Goal: Task Accomplishment & Management: Complete application form

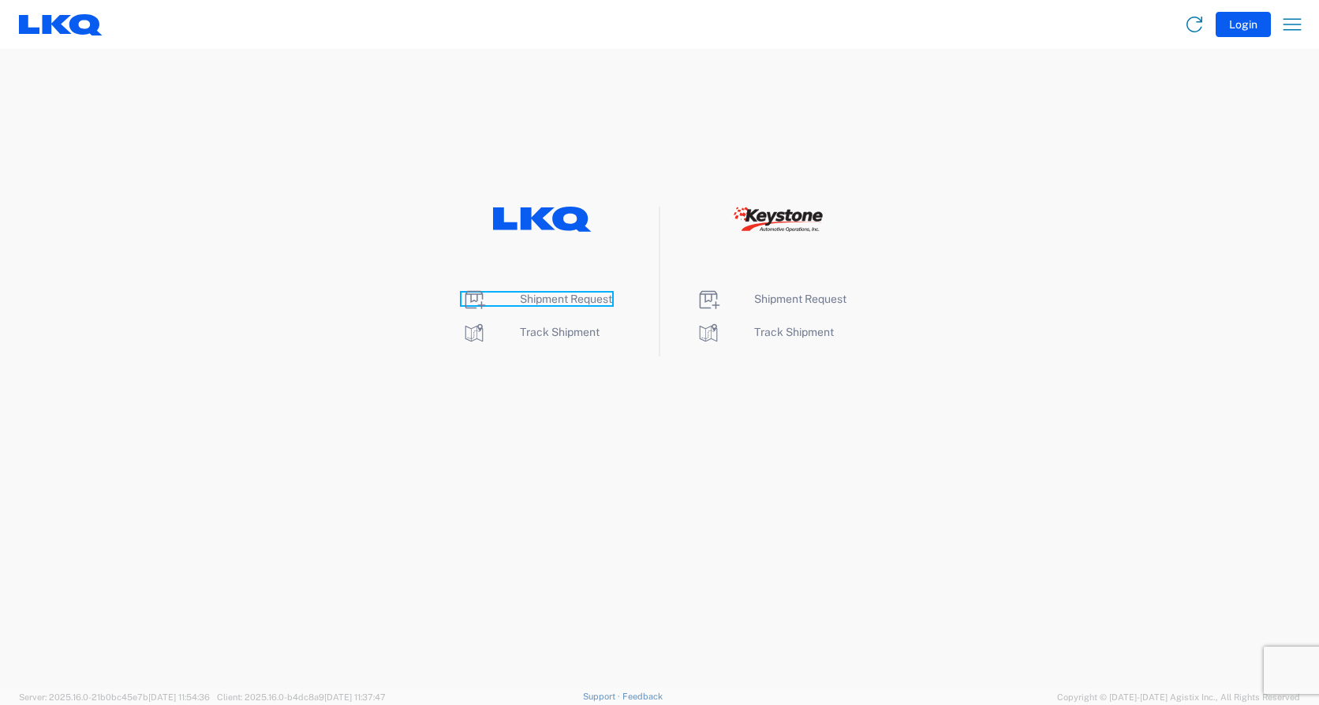
click at [578, 304] on span "Shipment Request" at bounding box center [566, 299] width 92 height 13
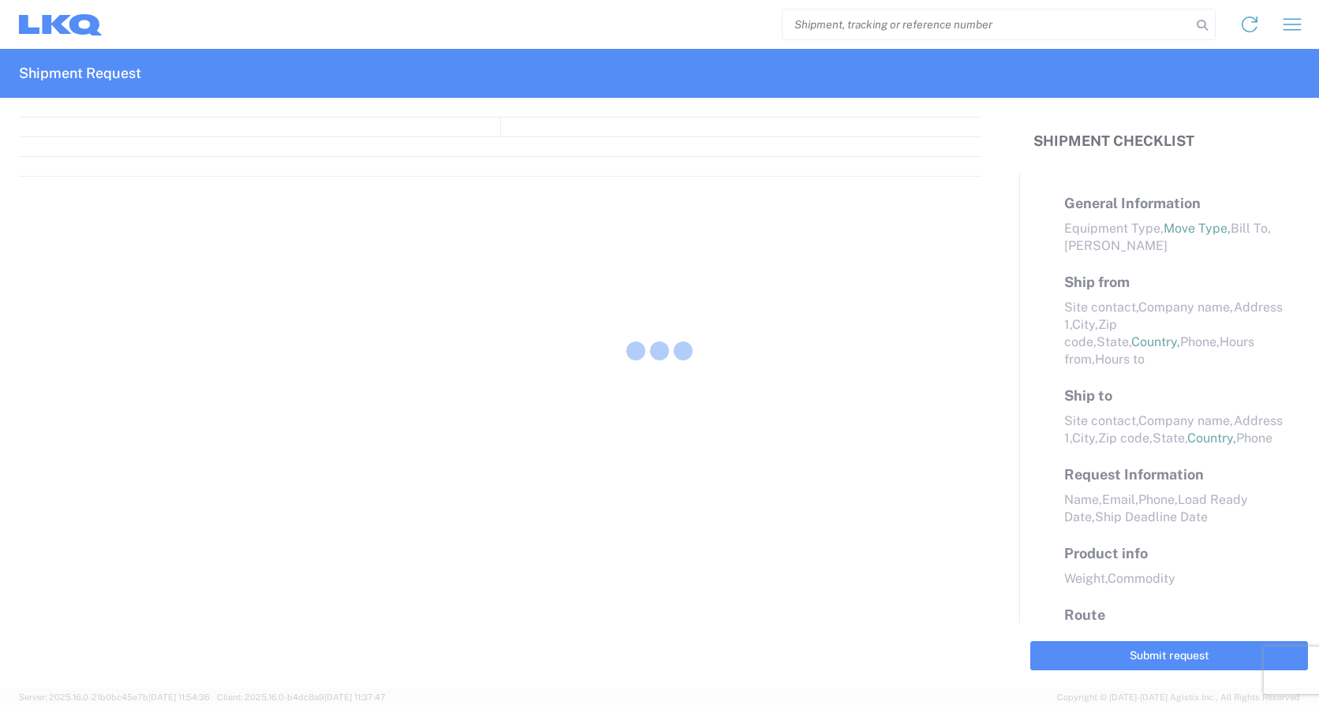
select select "FULL"
select select "LBS"
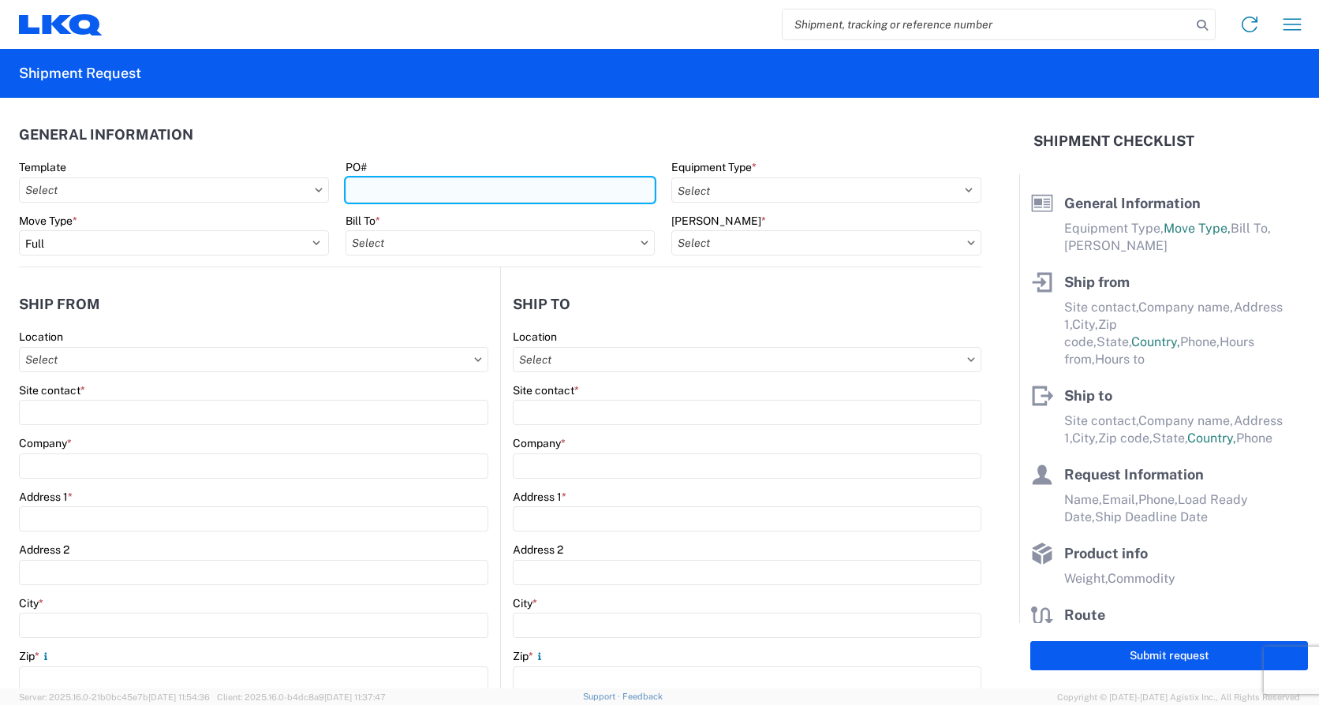
click at [379, 190] on input "PO#" at bounding box center [500, 189] width 310 height 25
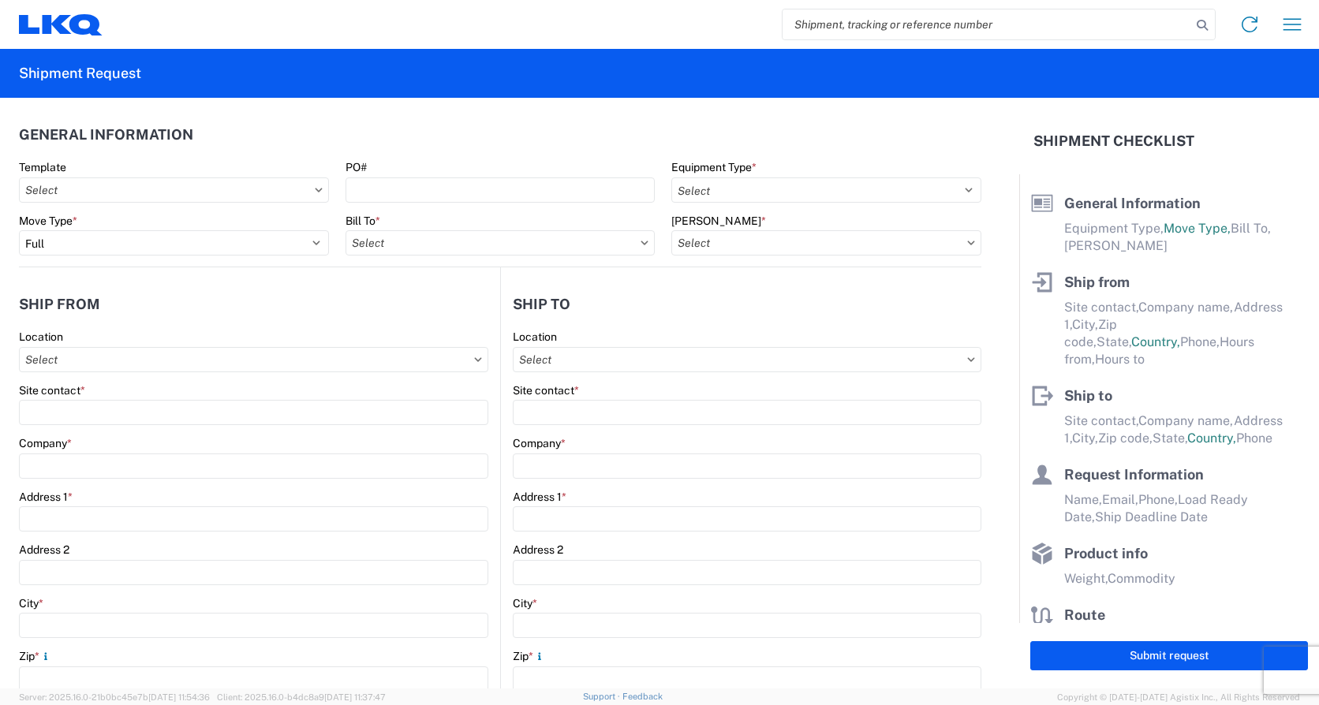
click at [167, 274] on agx-shipment-stop-widget-v2 "Ship from Location Site contact * Company * Address 1 * Address 2 City * Zip * …" at bounding box center [259, 609] width 481 height 685
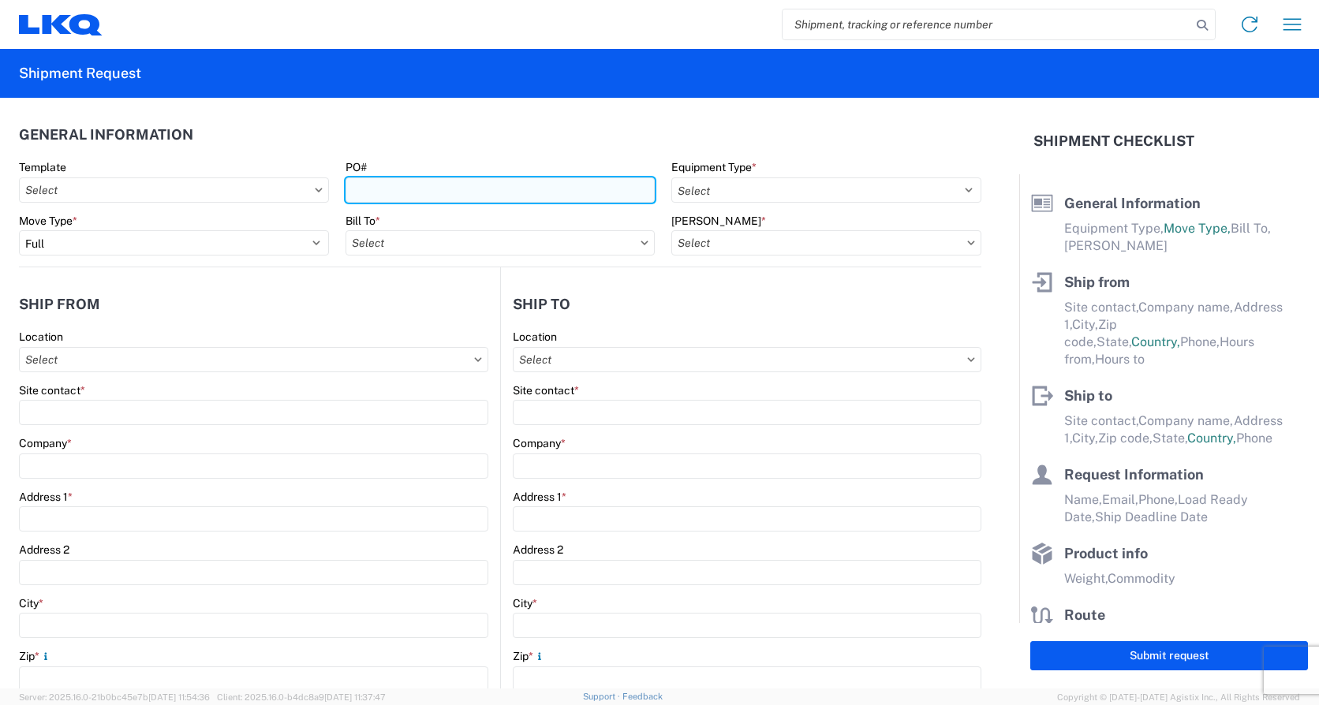
click at [423, 185] on input "PO#" at bounding box center [500, 189] width 310 height 25
type input "Load494"
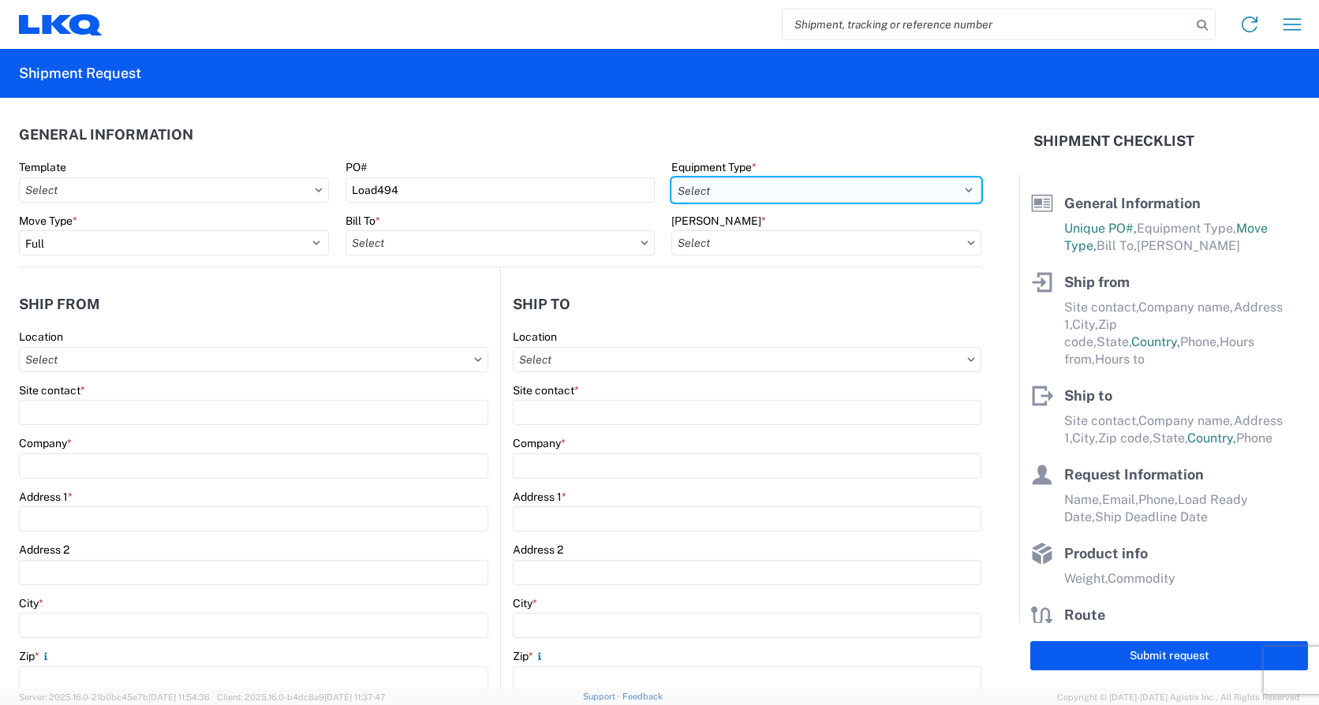
click at [838, 188] on select "Select 53’ Dry Van Flatbed Dropdeck (van) Lowboy (flatbed) Rail" at bounding box center [826, 189] width 310 height 25
select select "STDV"
click at [671, 177] on select "Select 53’ Dry Van Flatbed Dropdeck (van) Lowboy (flatbed) Rail" at bounding box center [826, 189] width 310 height 25
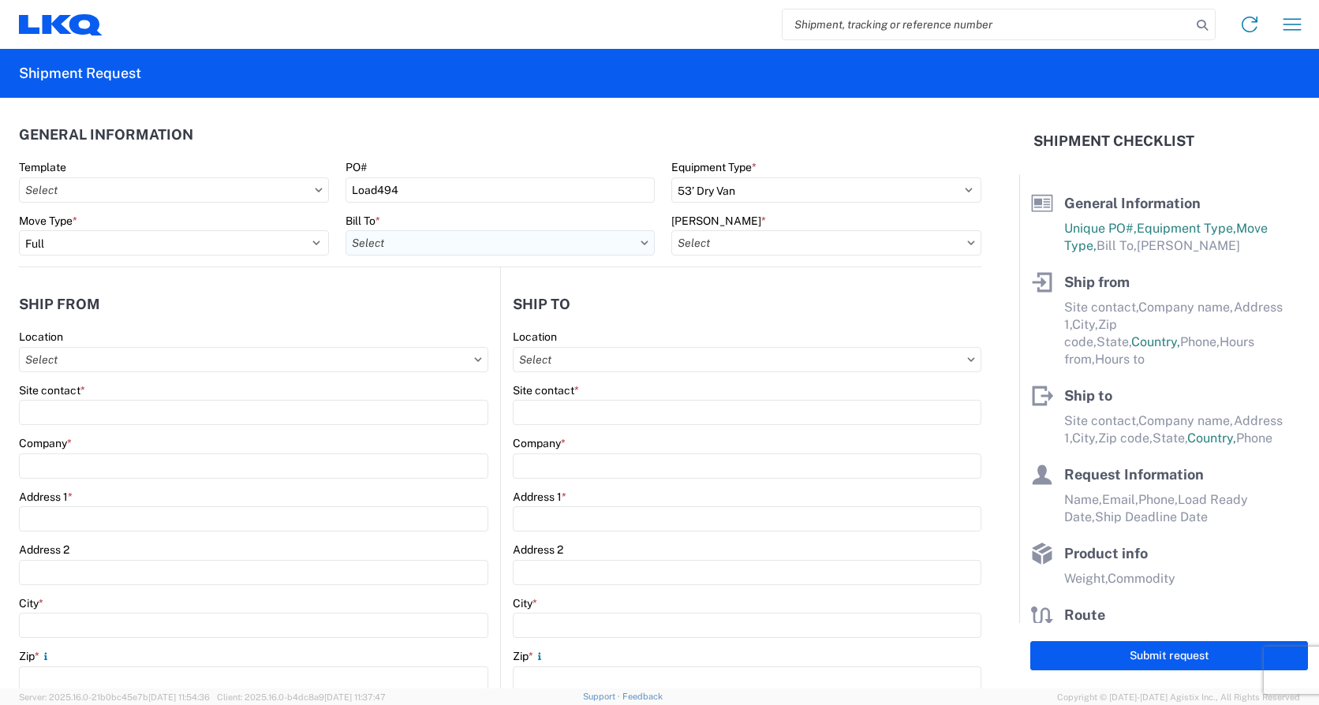
click at [488, 248] on input "Bill To *" at bounding box center [500, 242] width 310 height 25
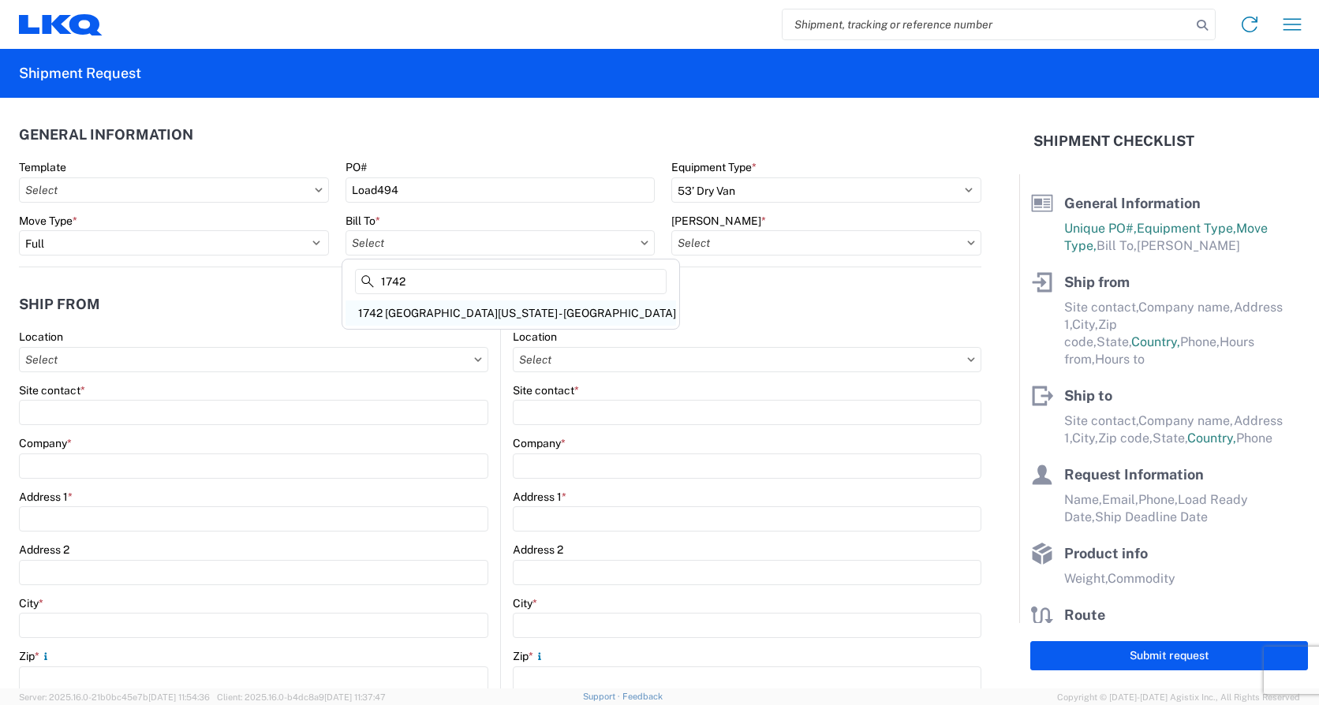
type input "1742"
click at [474, 312] on div "1742 North Texas - Wilmer" at bounding box center [510, 312] width 330 height 25
type input "1742 North Texas - Wilmer"
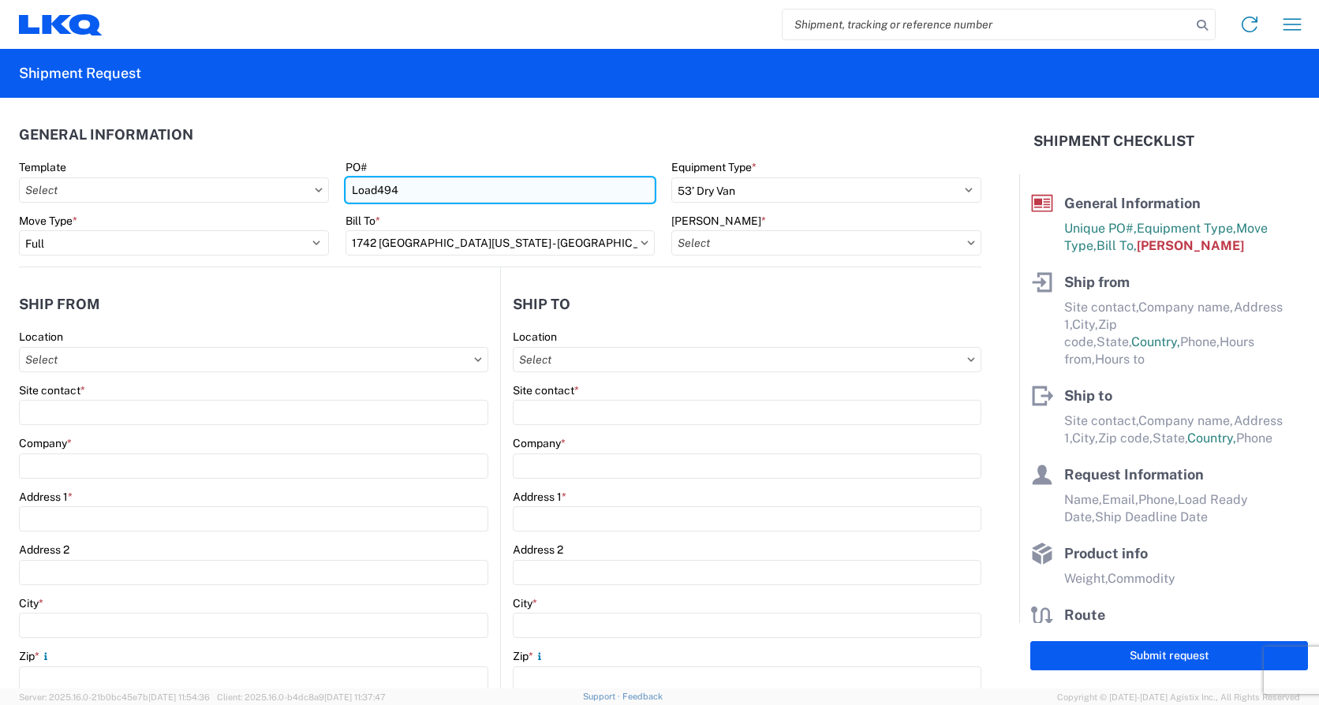
click at [437, 186] on input "Load494" at bounding box center [500, 189] width 310 height 25
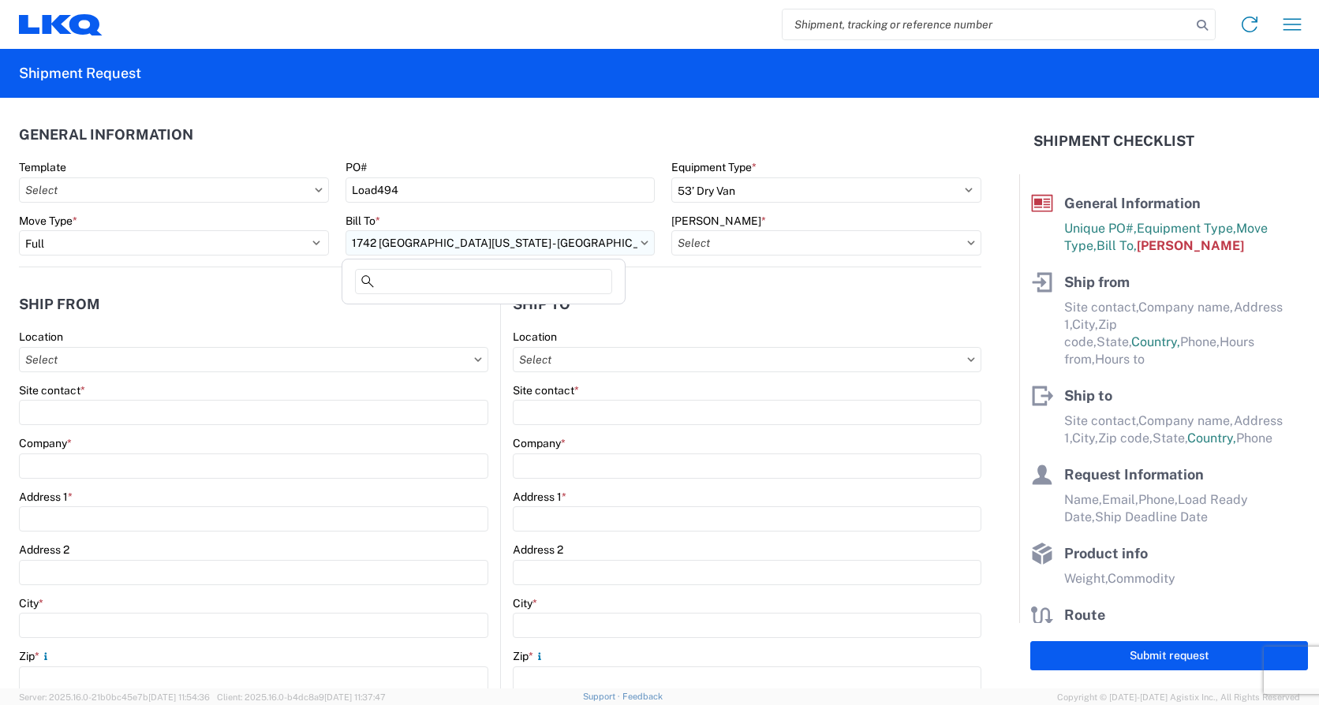
click at [507, 248] on input "1742 North Texas - Wilmer" at bounding box center [500, 242] width 310 height 25
type input "1701"
click at [422, 315] on div "1701- LKQ of North Texas" at bounding box center [483, 312] width 276 height 25
type input "1701- LKQ of North Texas"
click at [741, 247] on input "Bill Code *" at bounding box center [826, 242] width 310 height 25
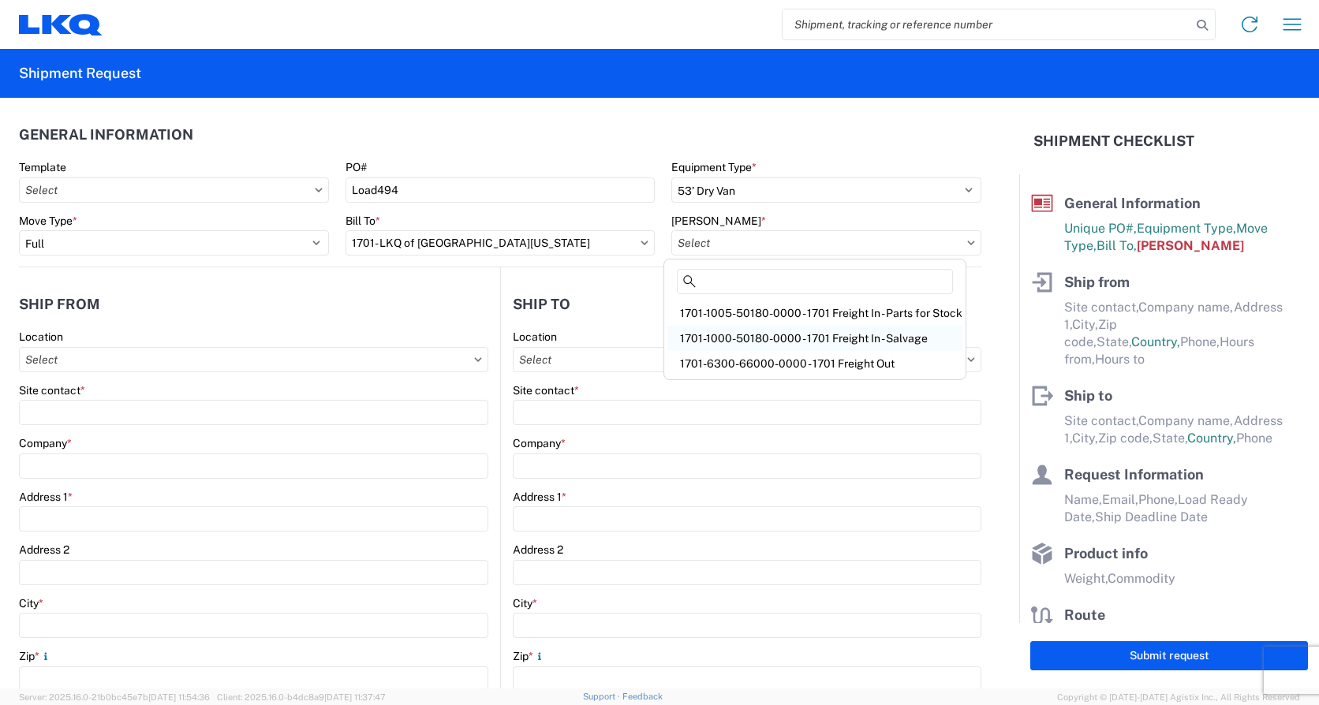
click at [766, 343] on div "1701-1000-50180-0000 - 1701 Freight In - Salvage" at bounding box center [814, 338] width 295 height 25
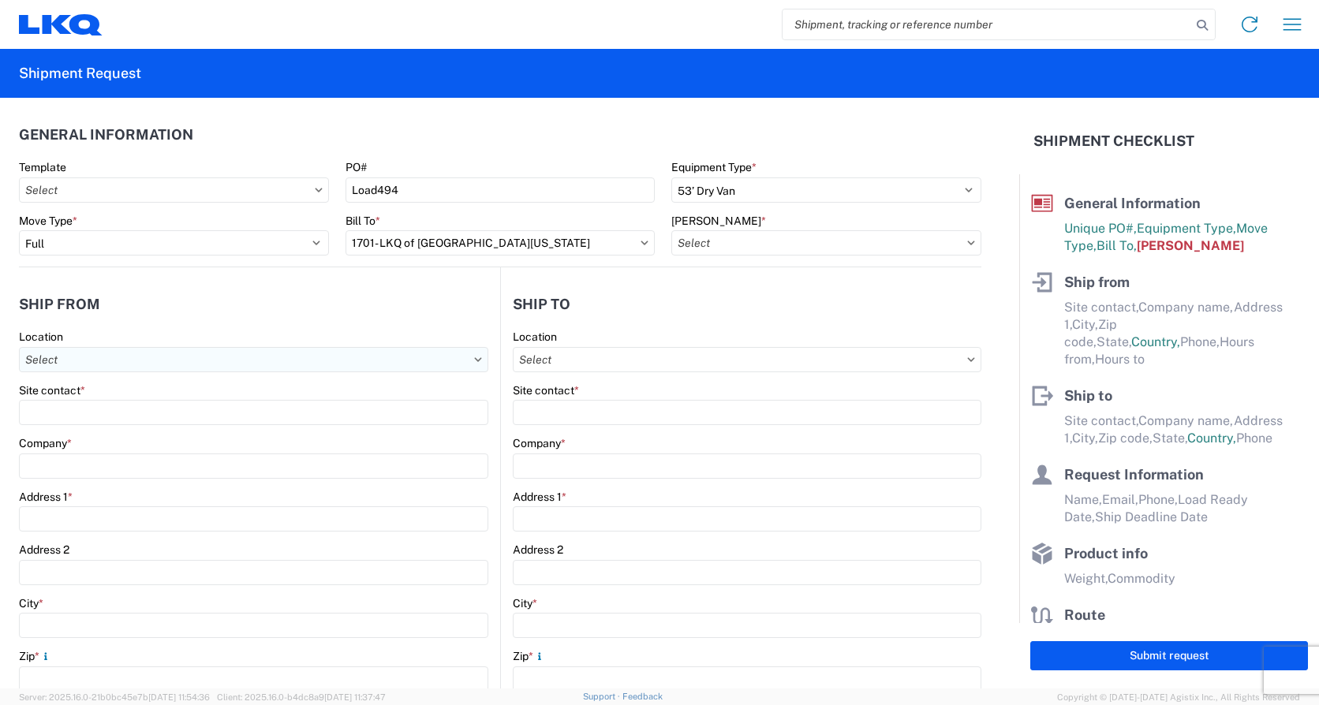
type input "1701-1000-50180-0000 - 1701 Freight In - Salvage"
click at [102, 349] on input "Location" at bounding box center [253, 359] width 469 height 25
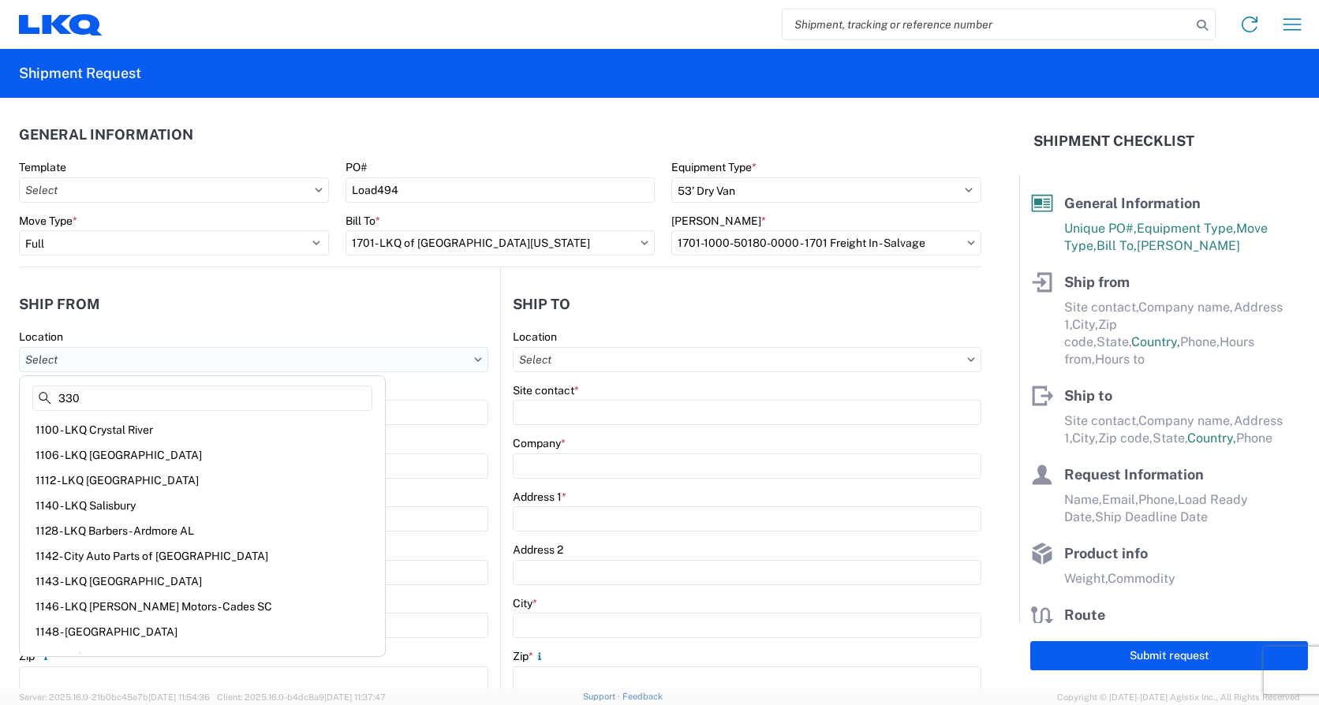
type input "330"
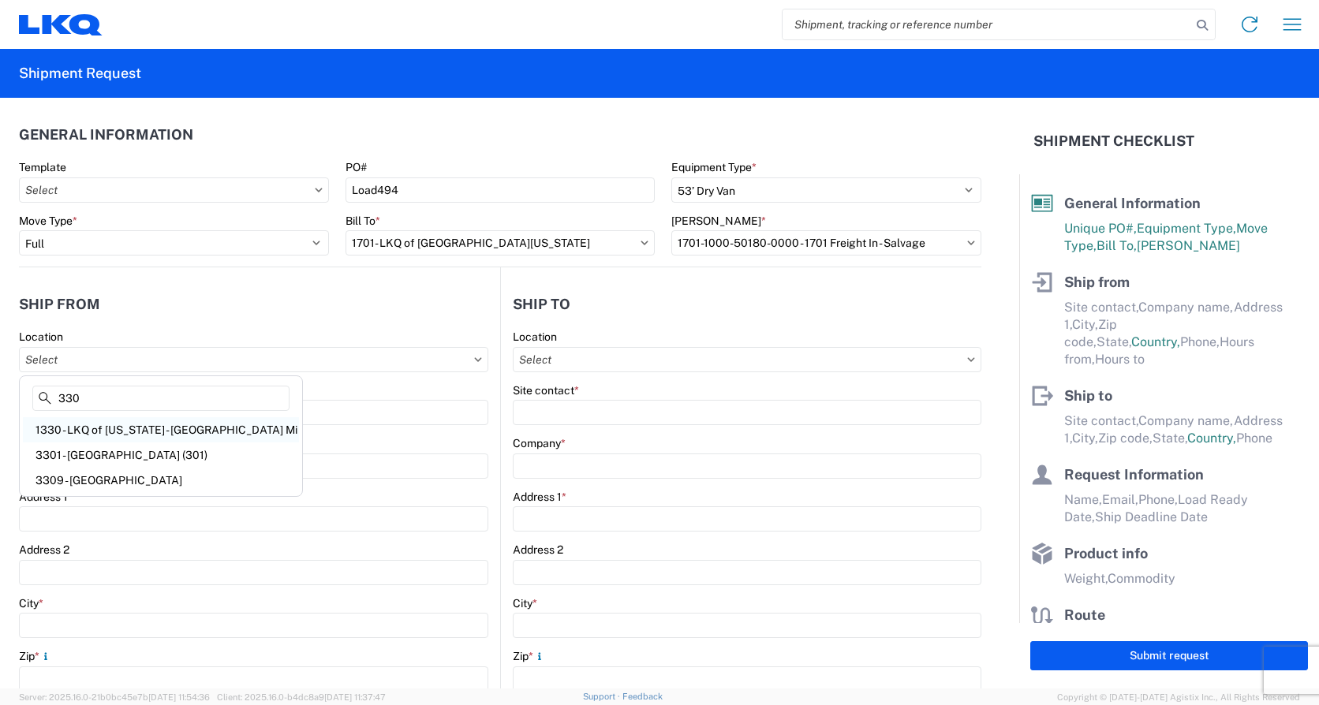
click at [143, 426] on div "1330 - LKQ of Michigan - Belleville Mi" at bounding box center [161, 429] width 276 height 25
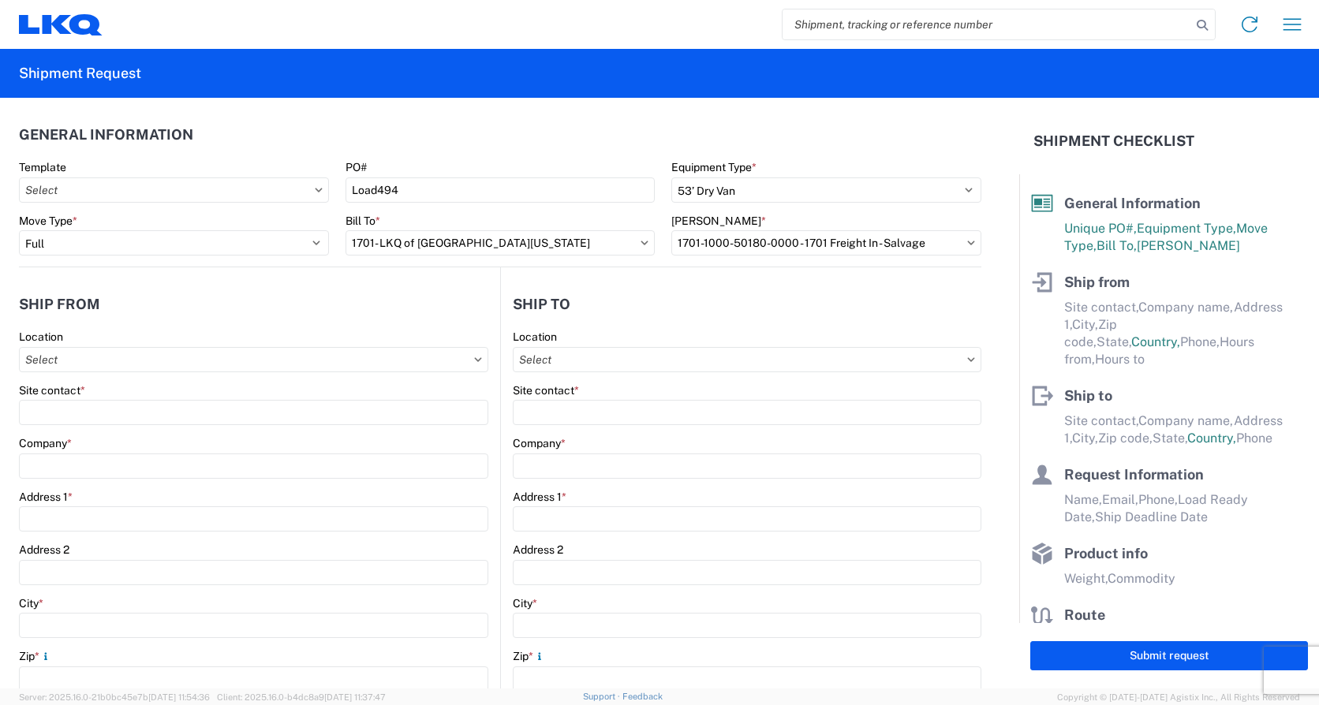
type input "1330 - LKQ of Michigan - Belleville Mi"
type input "LKQ Corporation"
type input "41247 E. Huron River Drive"
type input "Belleville"
type input "48111"
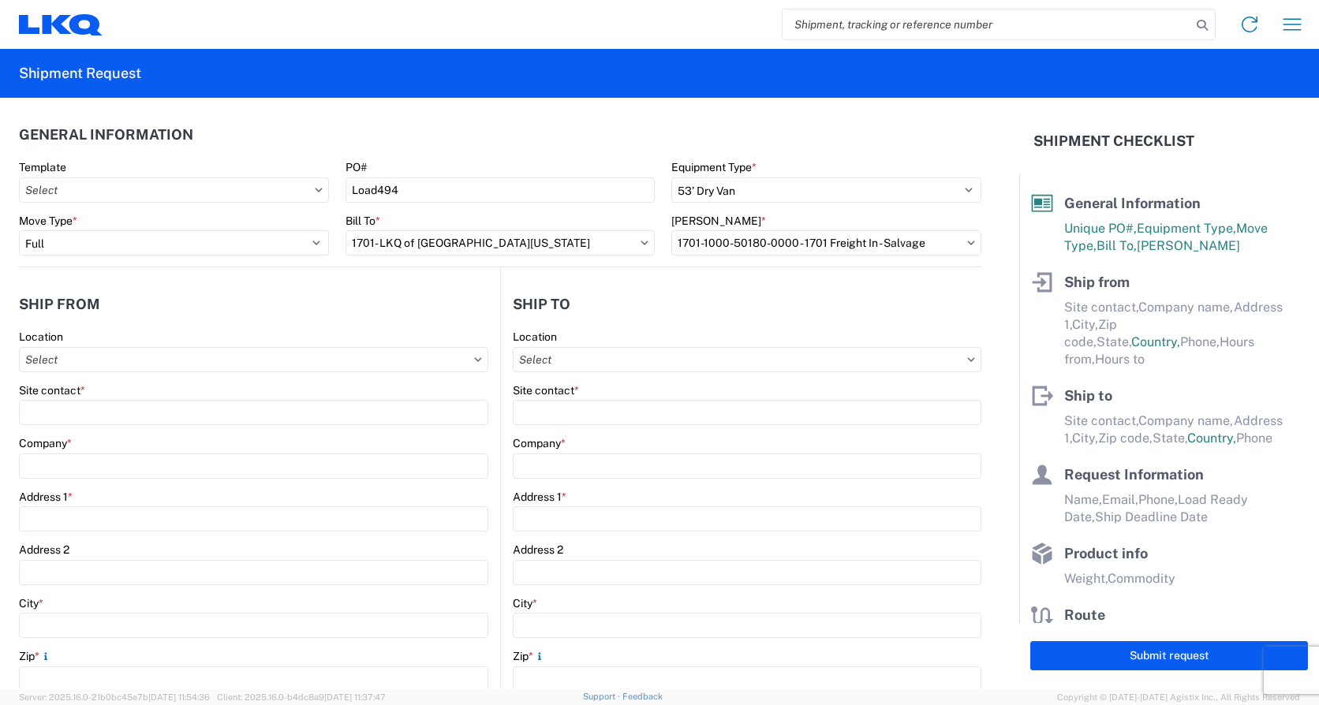
select select "MI"
select select "US"
type input "07:00"
type input "15:00"
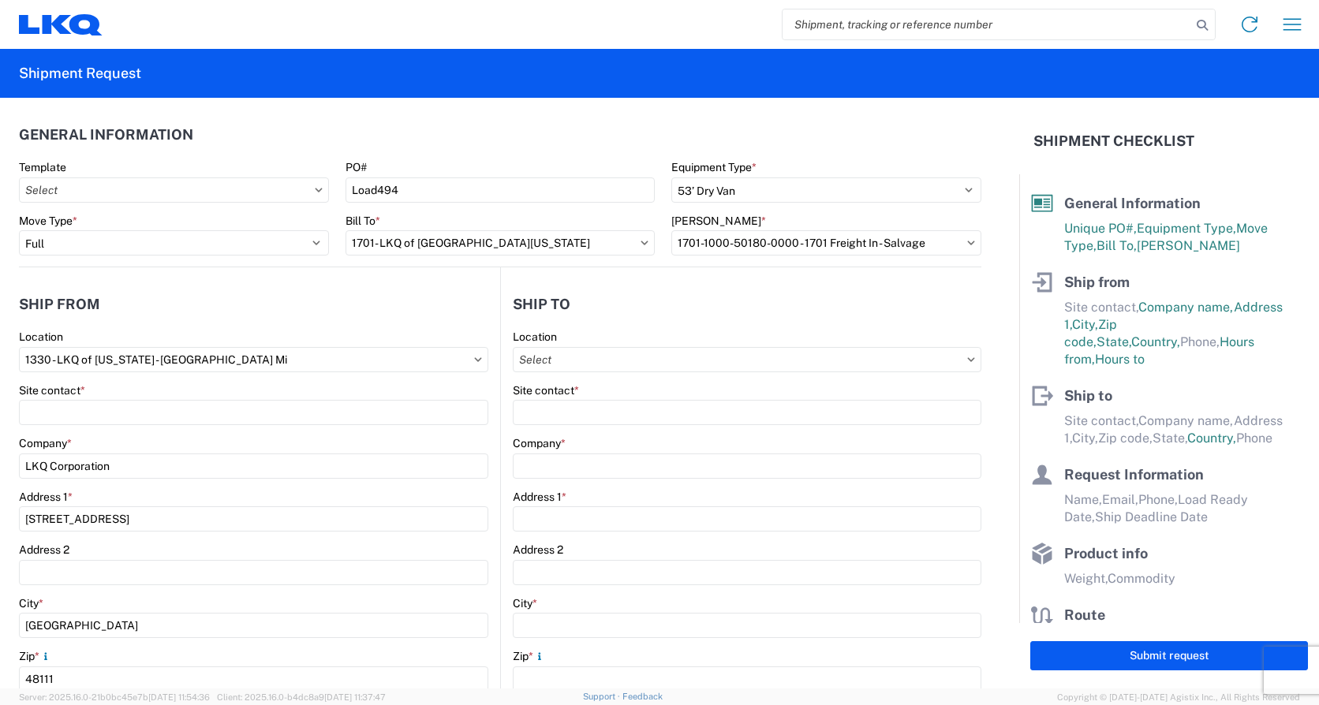
click at [88, 431] on agx-form-control-wrapper-v2 "Site contact *" at bounding box center [253, 410] width 469 height 54
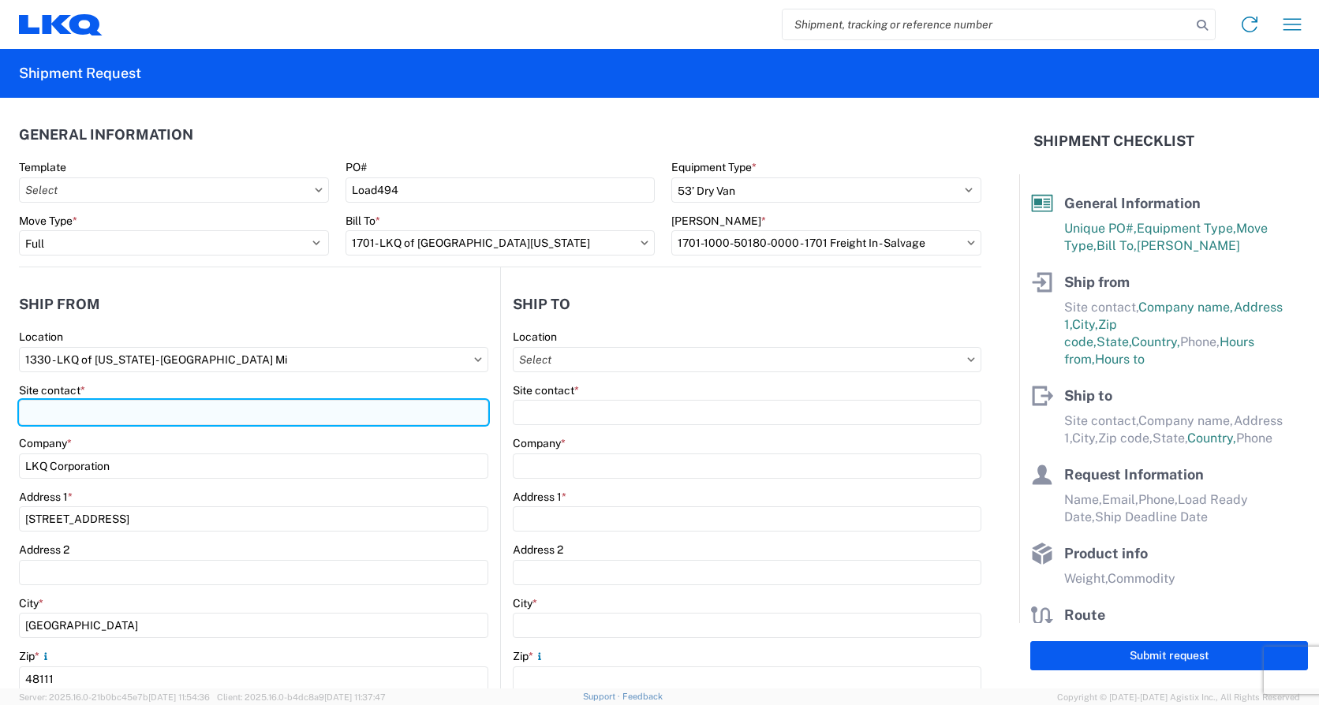
click at [91, 412] on input "Site contact *" at bounding box center [253, 412] width 469 height 25
type input "Michael Tromotola"
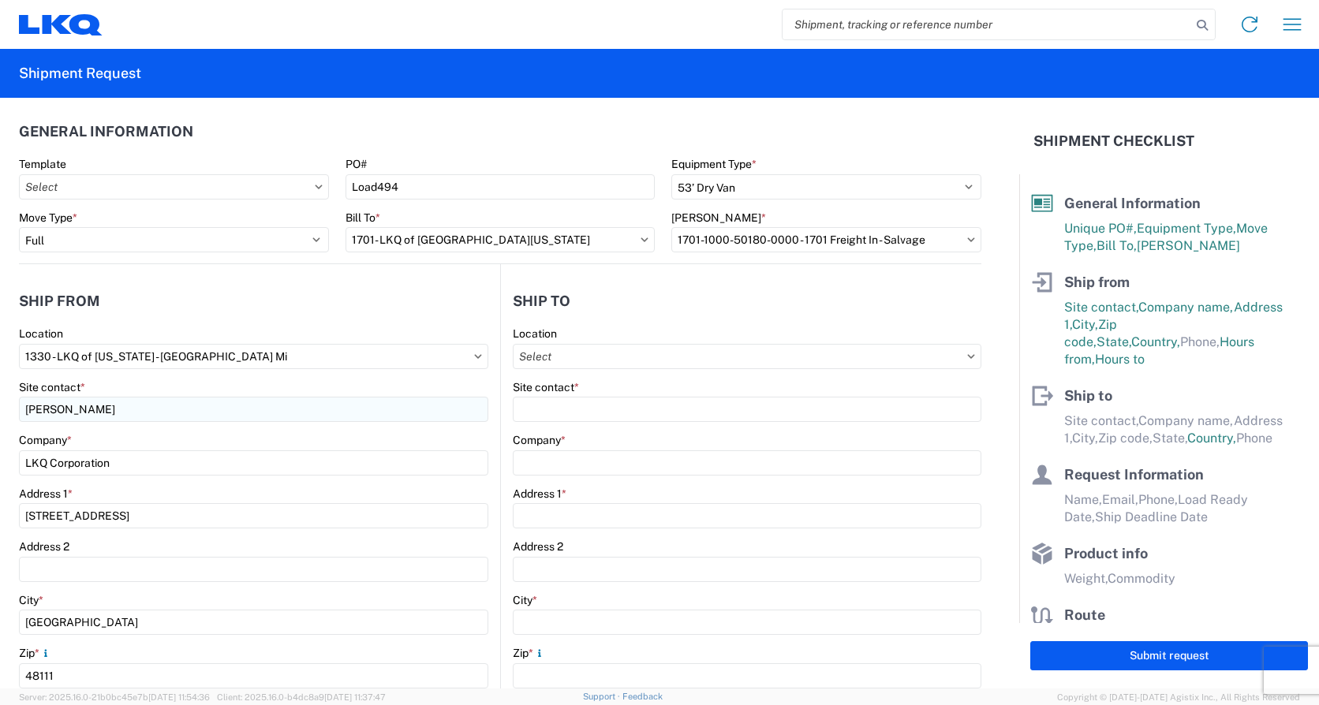
scroll to position [339, 0]
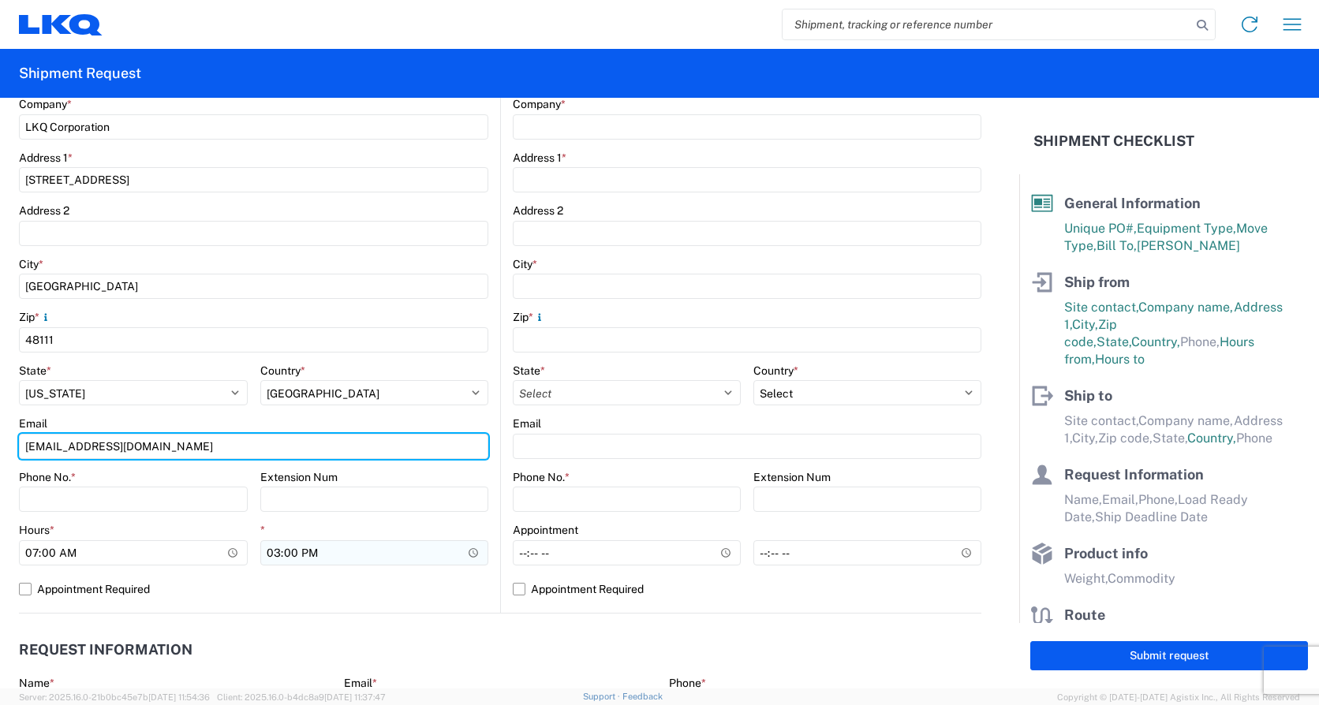
type input "Mrtromotola@lkqcorp.com"
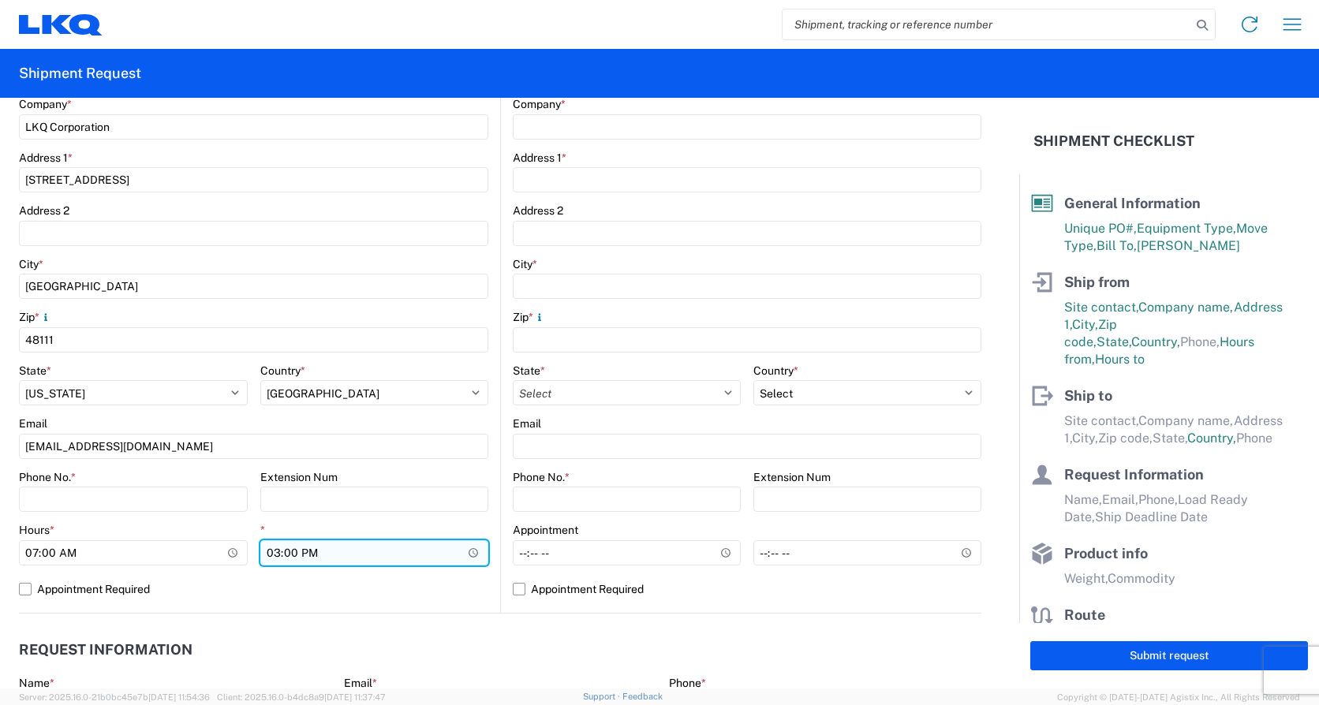
click at [276, 550] on input "15:00" at bounding box center [374, 552] width 229 height 25
type input "14:00"
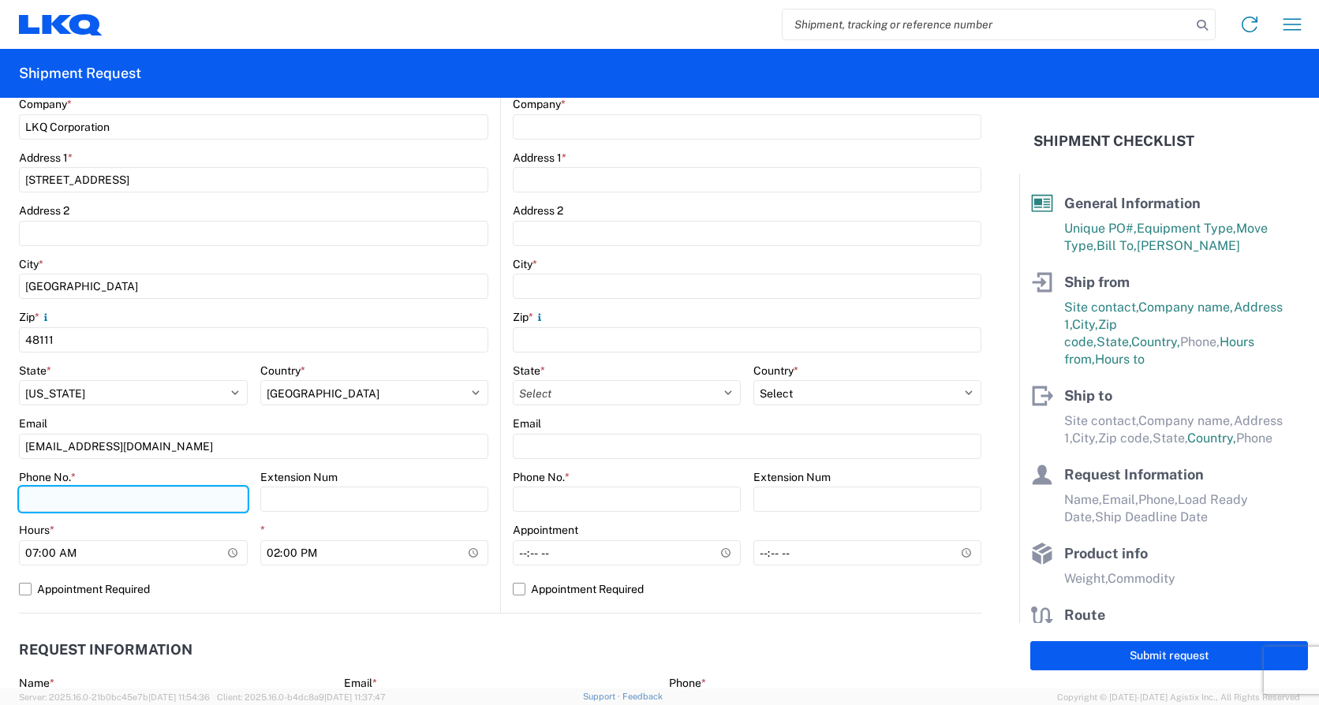
click at [94, 497] on input "Phone No. *" at bounding box center [133, 499] width 229 height 25
type input "7346995557"
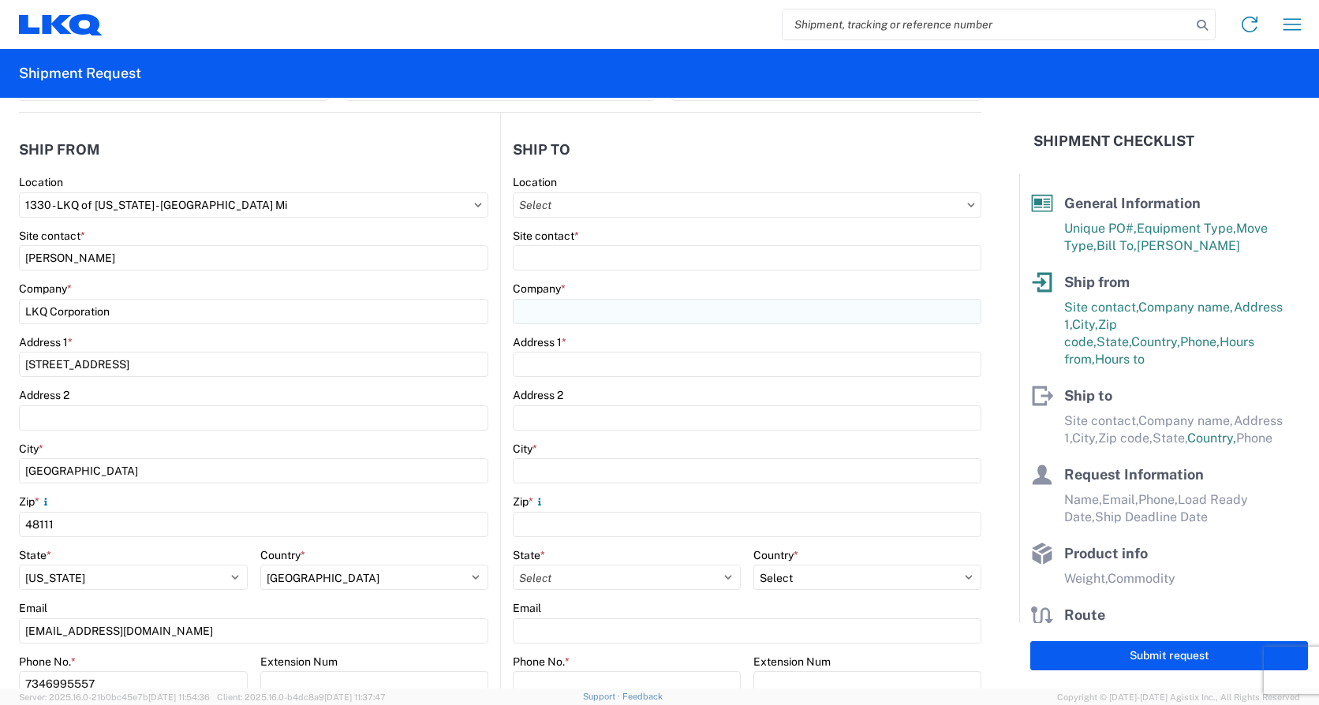
scroll to position [0, 0]
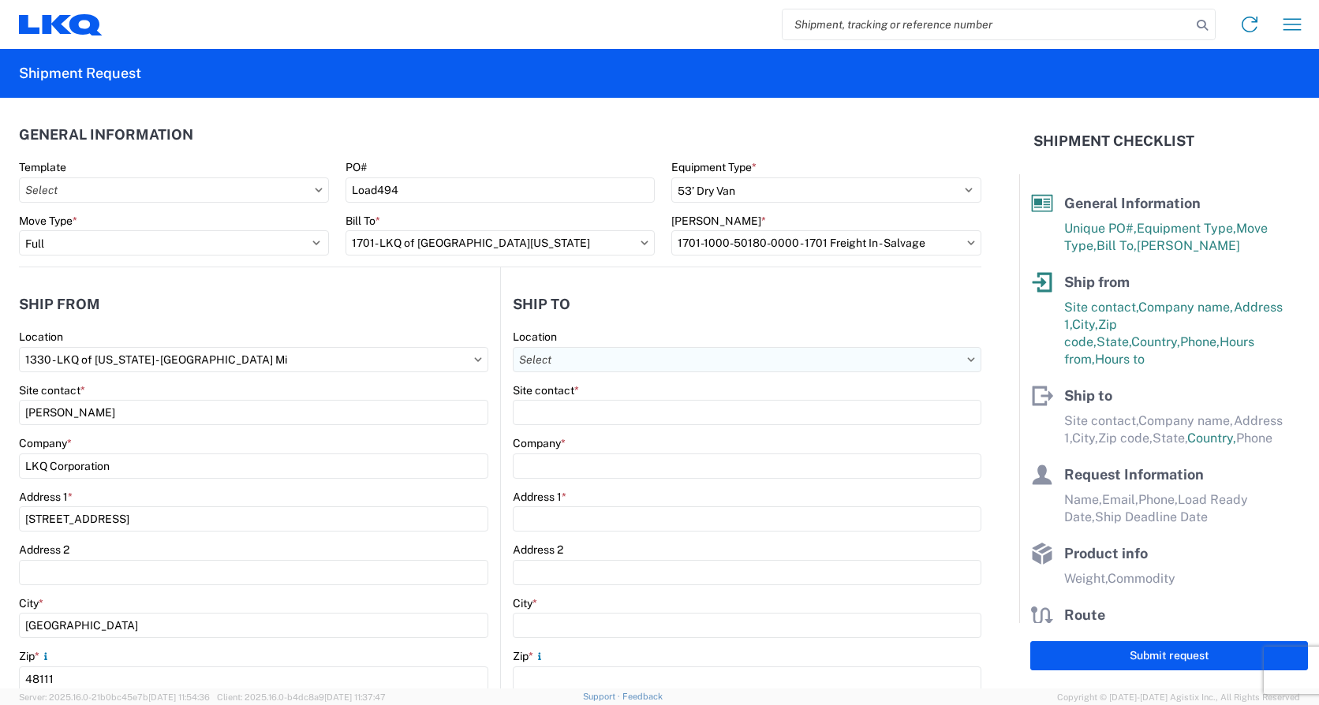
click at [612, 354] on input "Location" at bounding box center [747, 359] width 468 height 25
type input "1701"
click at [630, 427] on div "1701- LKQ of North Texas" at bounding box center [649, 429] width 276 height 25
type input "1701- LKQ of North Texas"
type input "LKQ Corporation"
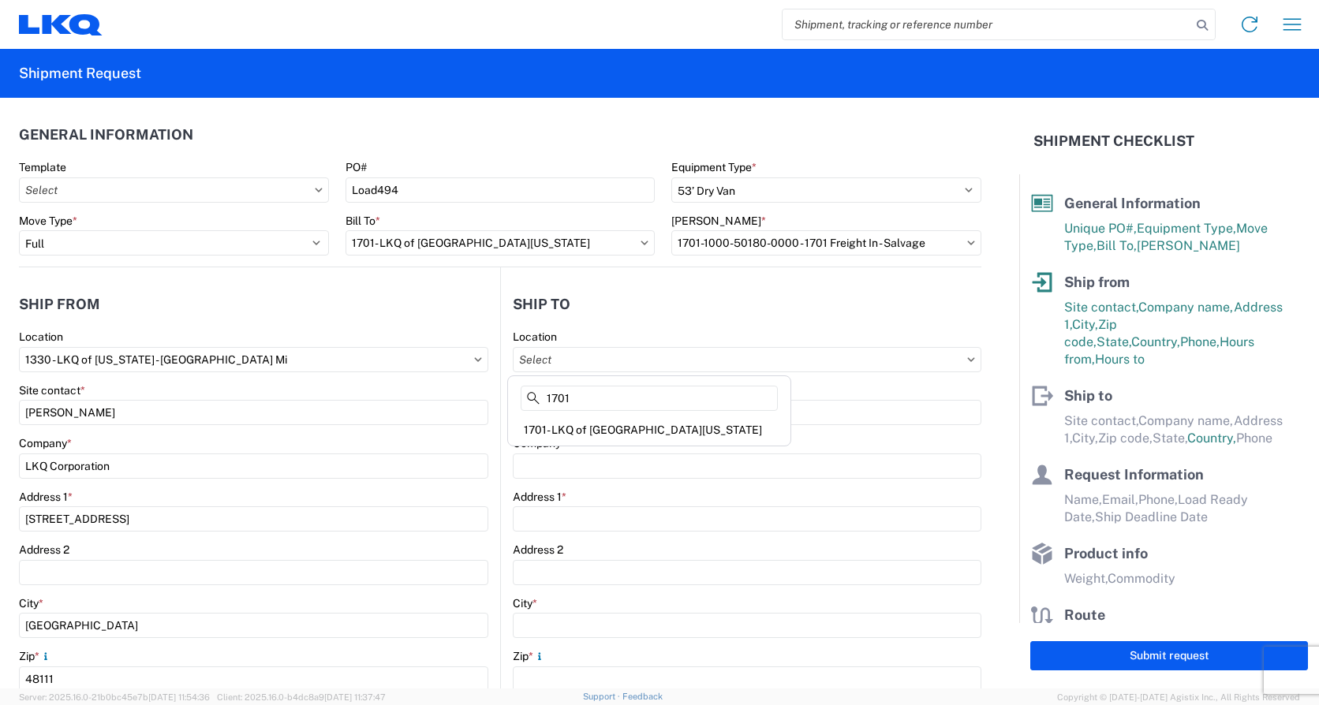
type input "2955 S Burleson Blvd"
type input "Burleson"
type input "76028"
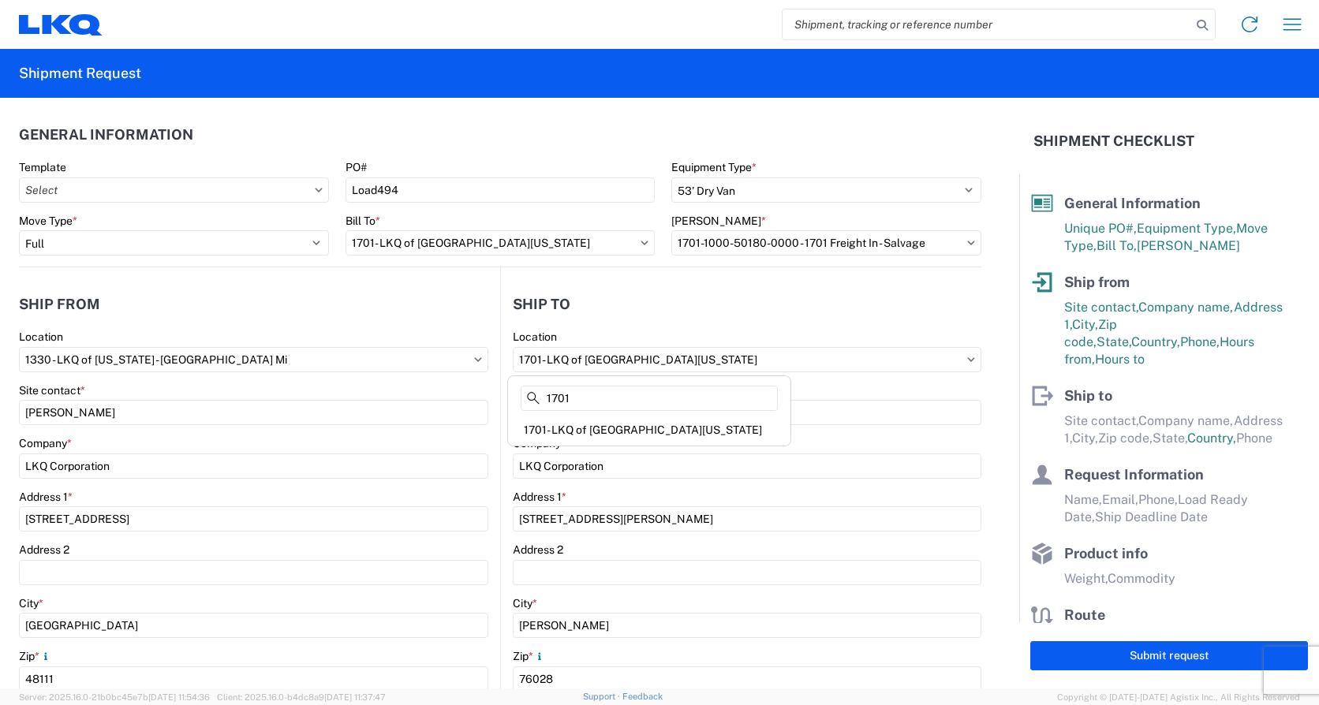
select select "US"
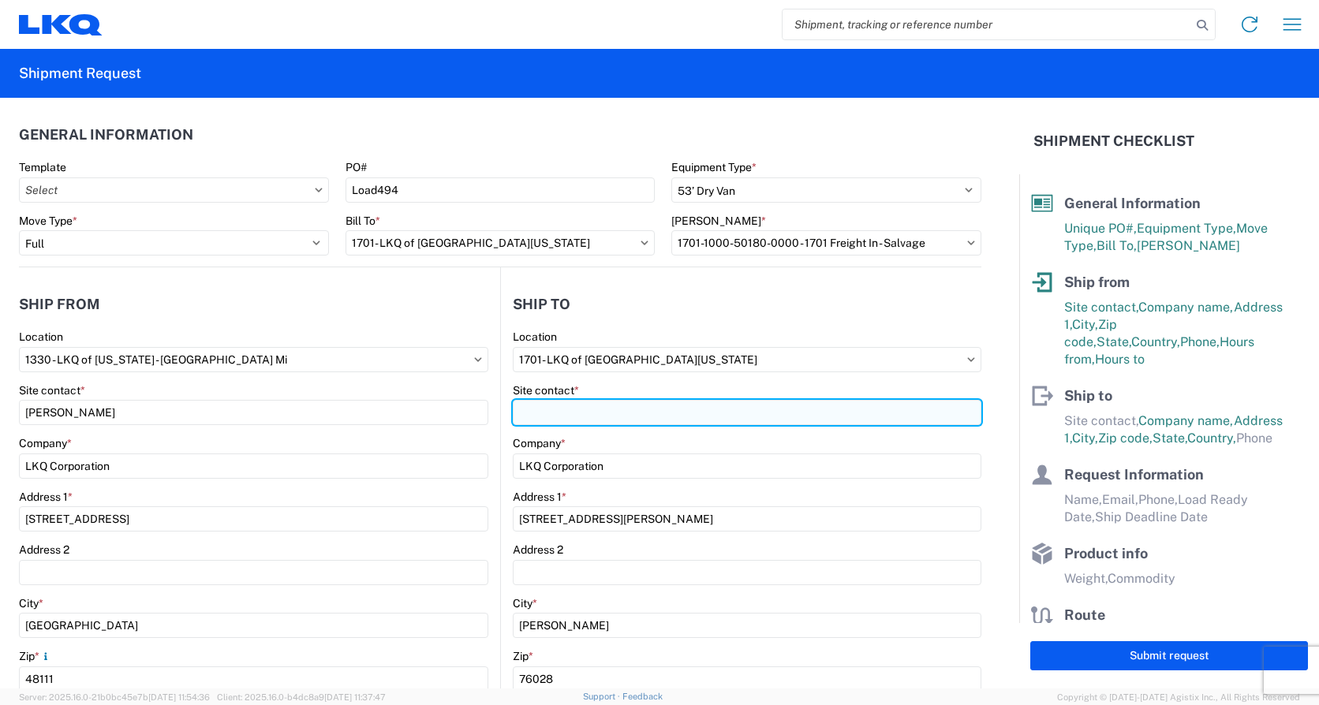
click at [596, 411] on input "Site contact *" at bounding box center [747, 412] width 468 height 25
type input "Donna Winn"
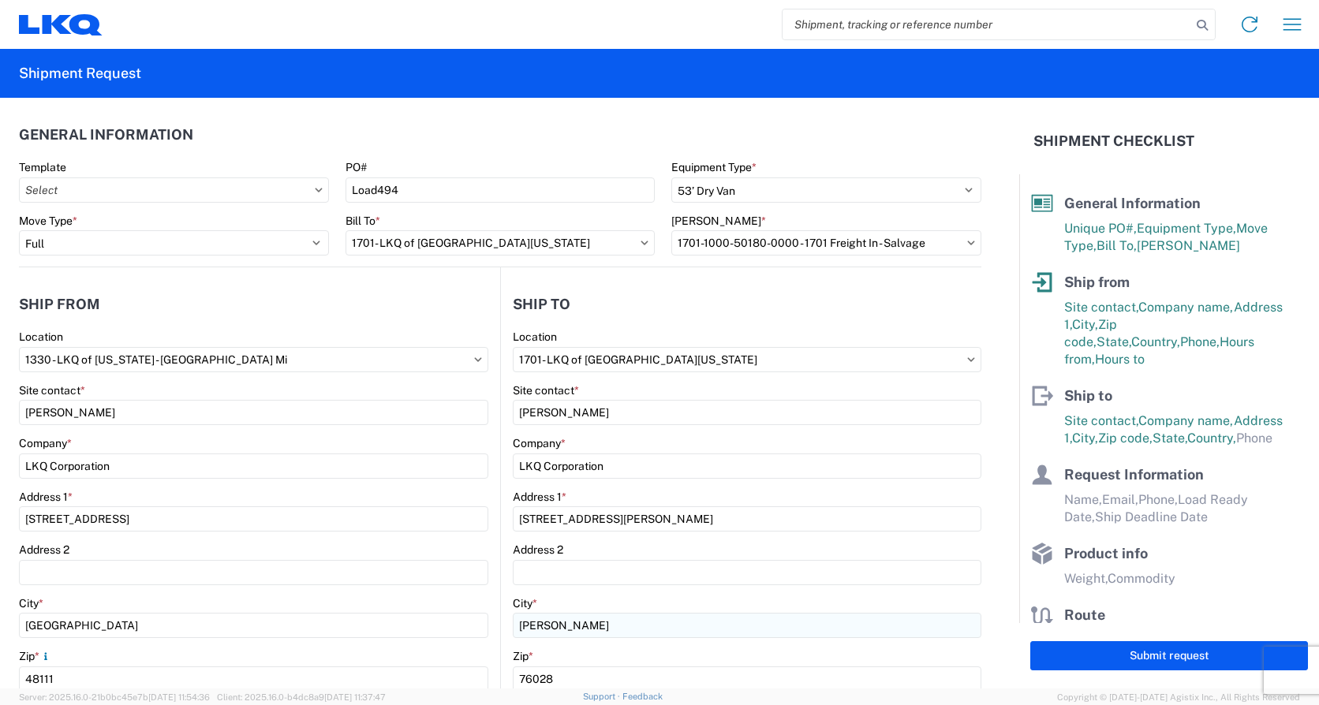
scroll to position [237, 0]
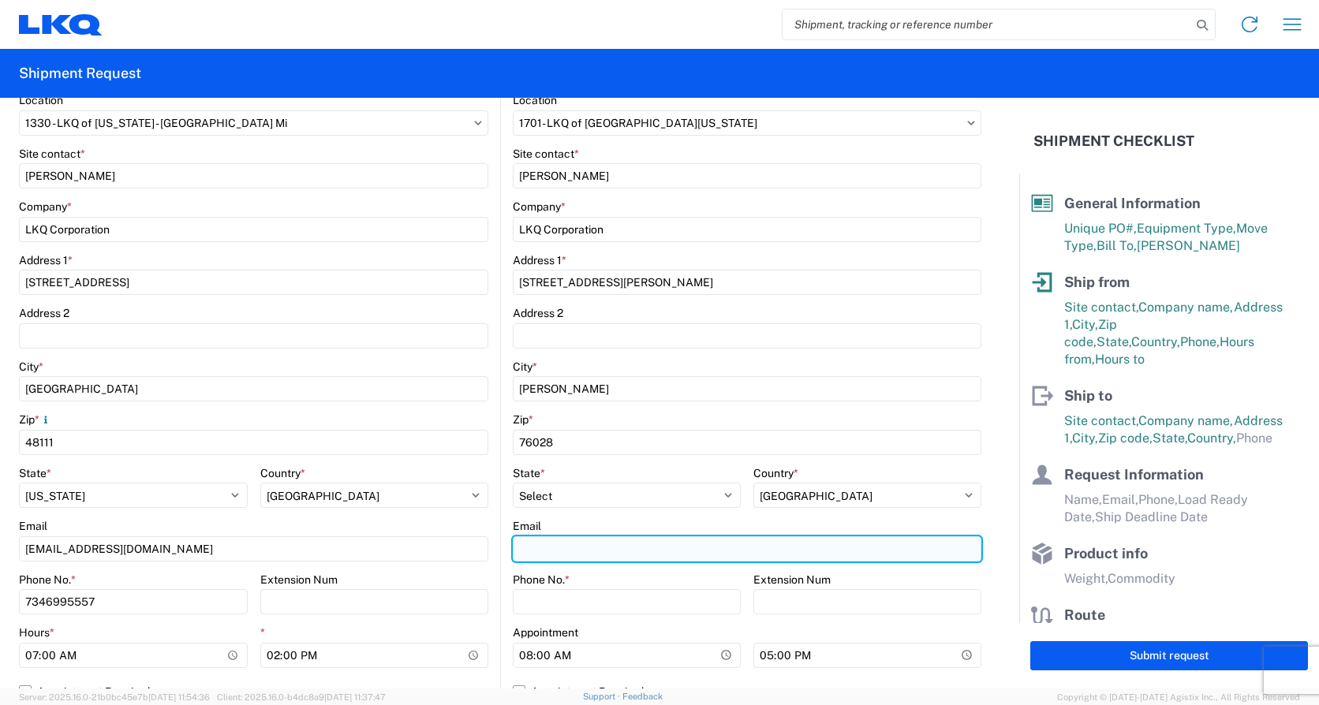
drag, startPoint x: 565, startPoint y: 549, endPoint x: 560, endPoint y: 556, distance: 8.5
click at [565, 549] on input "Email" at bounding box center [747, 548] width 468 height 25
type input "Dxgibson@lkqcorp.com"
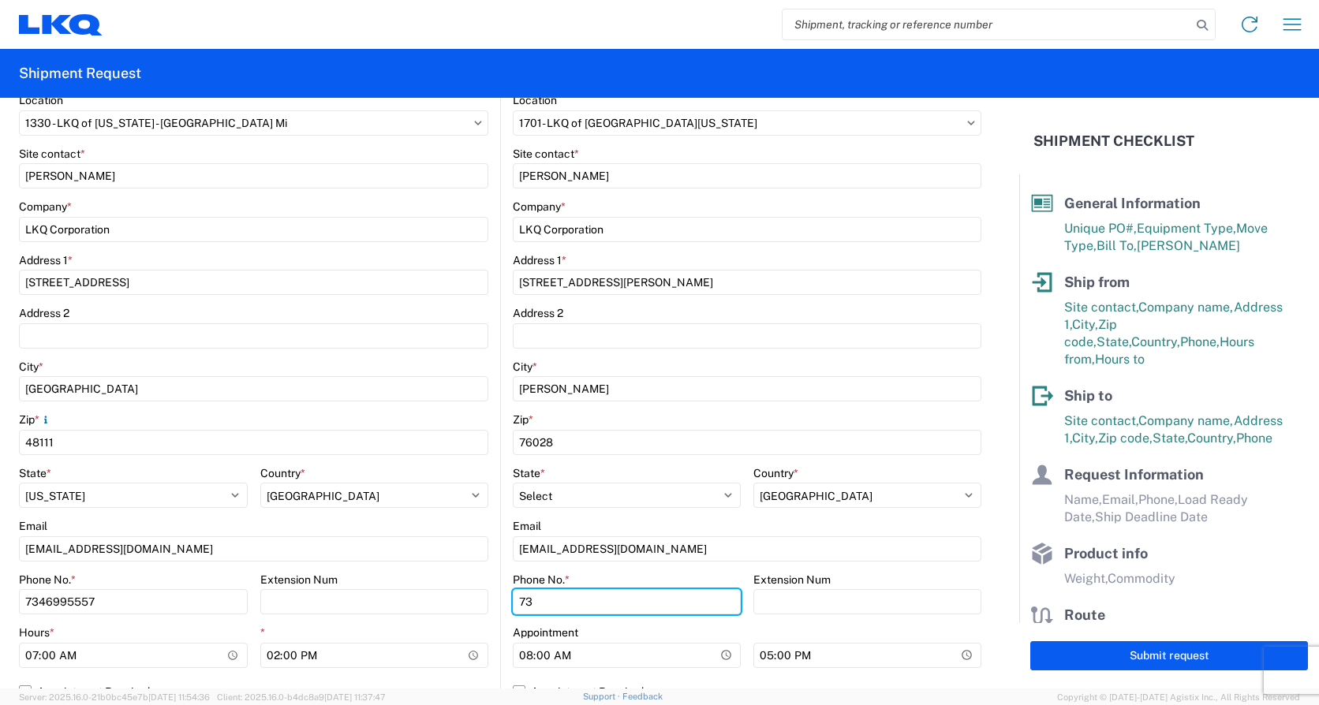
type input "7"
type input "8177593010"
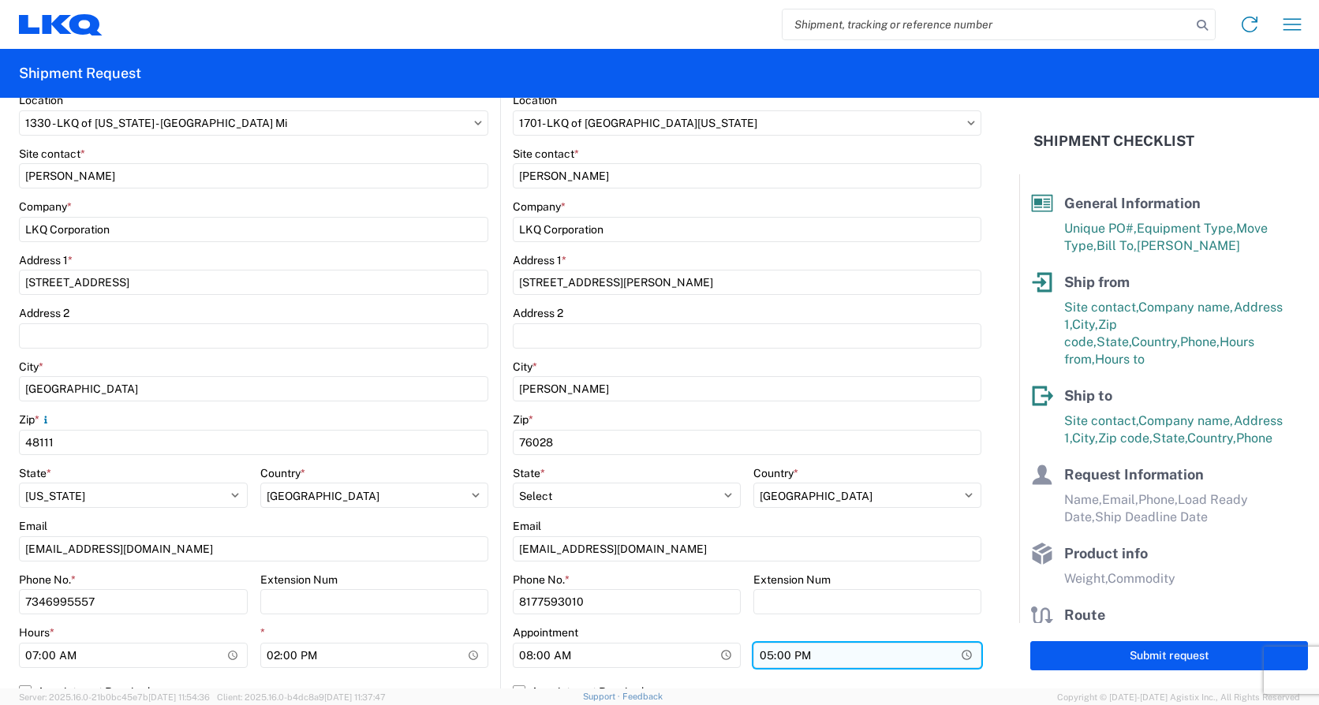
click at [758, 656] on input "17:00" at bounding box center [867, 655] width 228 height 25
type input "16:00"
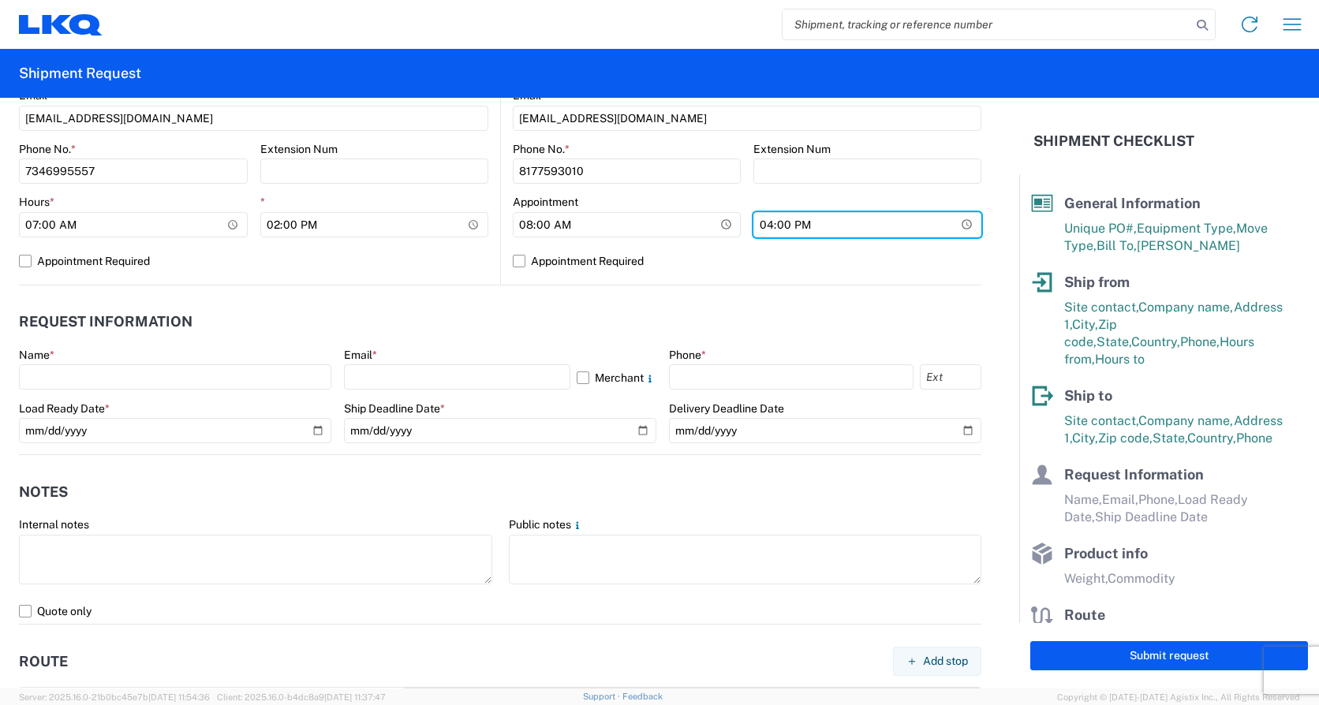
scroll to position [789, 0]
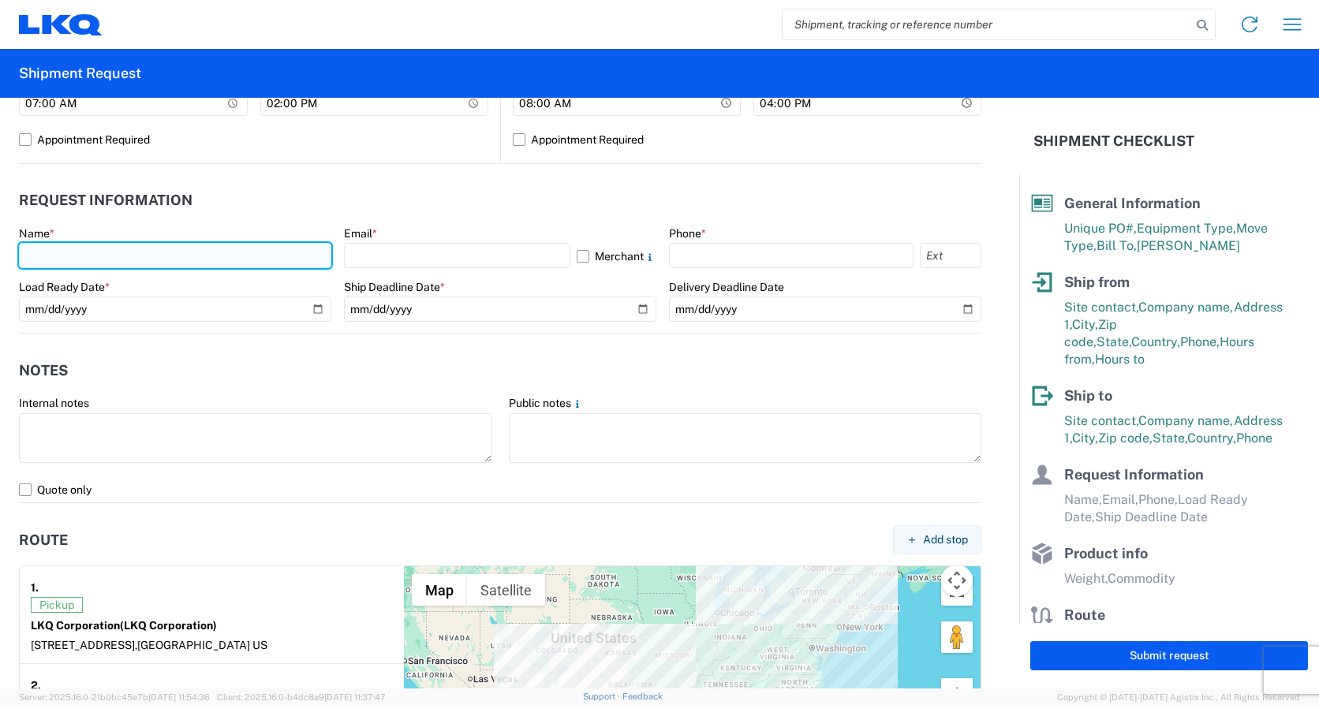
click at [98, 248] on input "text" at bounding box center [175, 255] width 312 height 25
type input "Michael Tromotola"
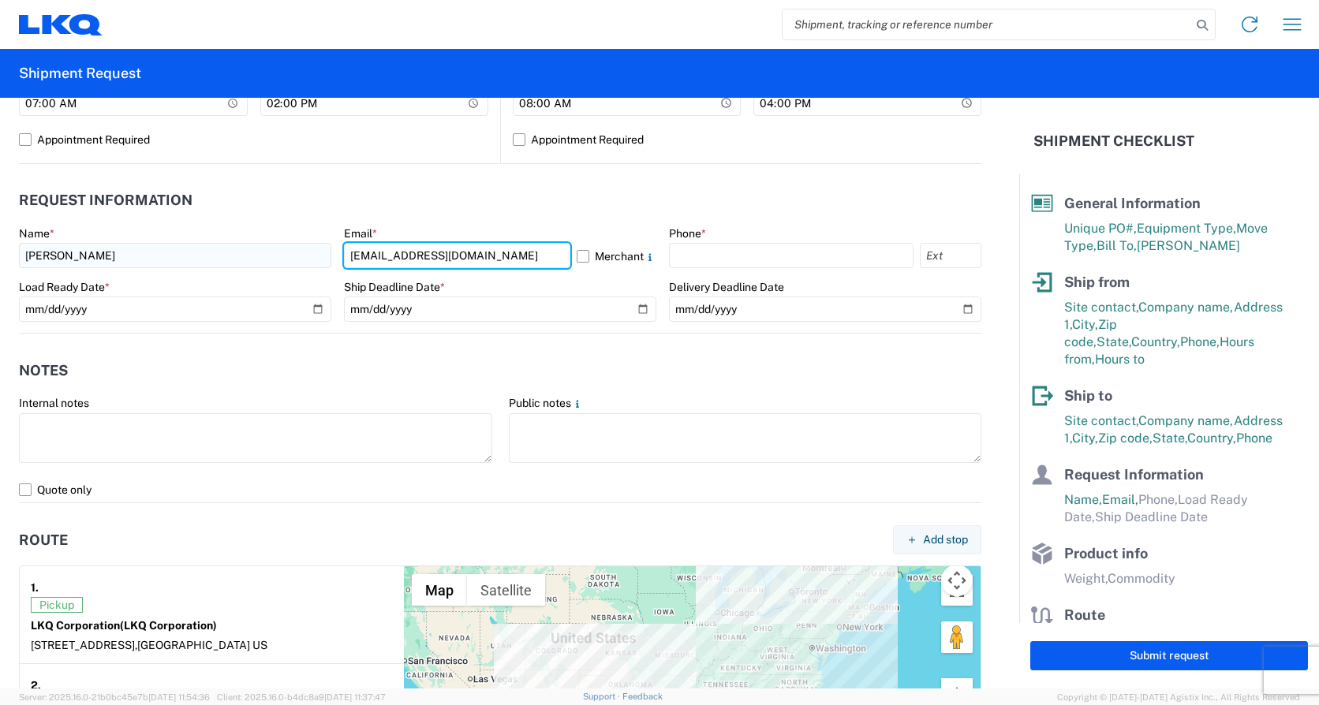
type input "Mrtromotola@lkqcorp.com"
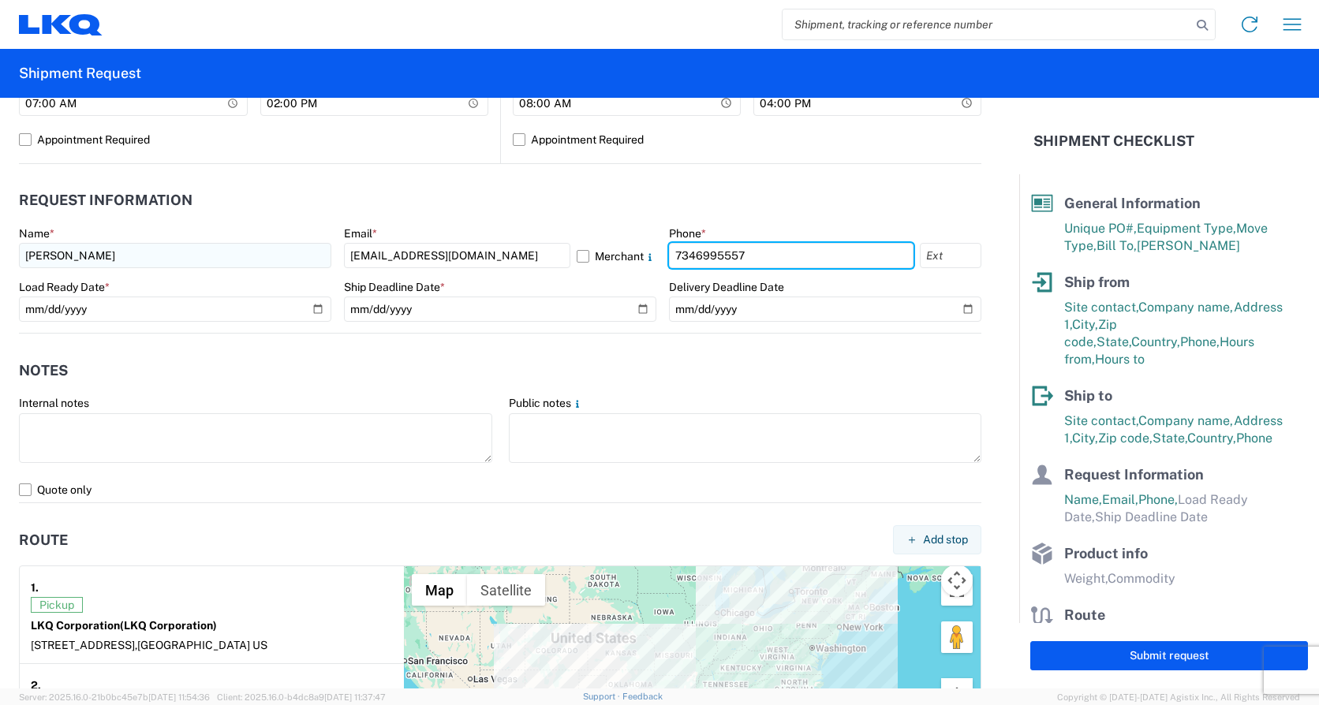
type input "7346995557"
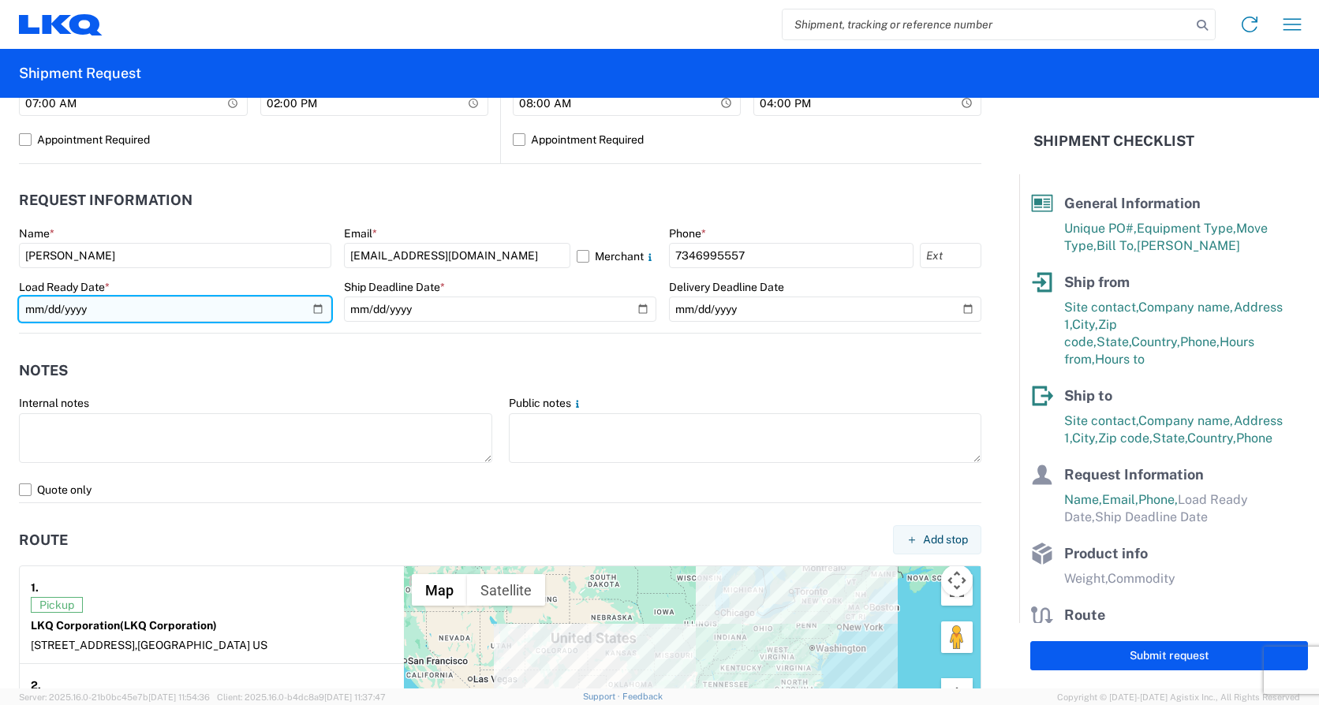
click at [315, 303] on input "date" at bounding box center [175, 309] width 312 height 25
type input "2025-08-19"
click at [312, 308] on input "2025-08-19" at bounding box center [175, 309] width 312 height 25
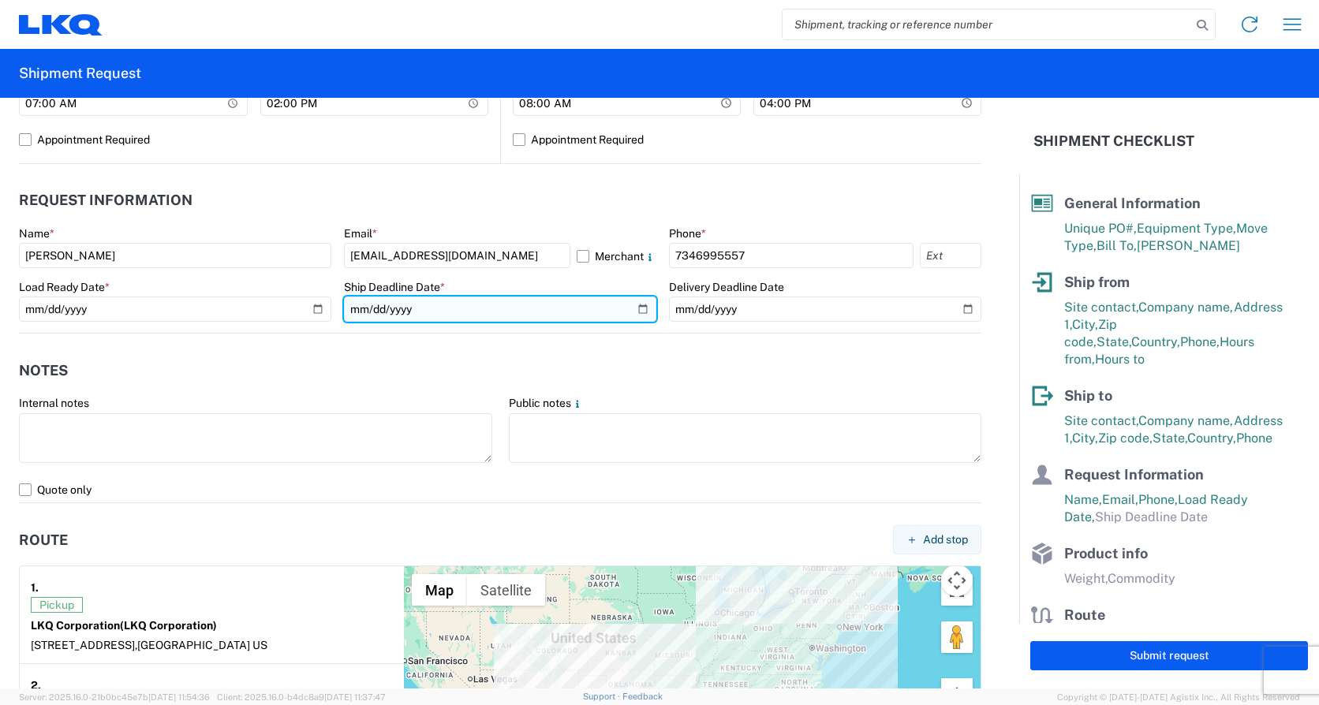
click at [636, 308] on input "date" at bounding box center [500, 309] width 312 height 25
type input "2025-08-21"
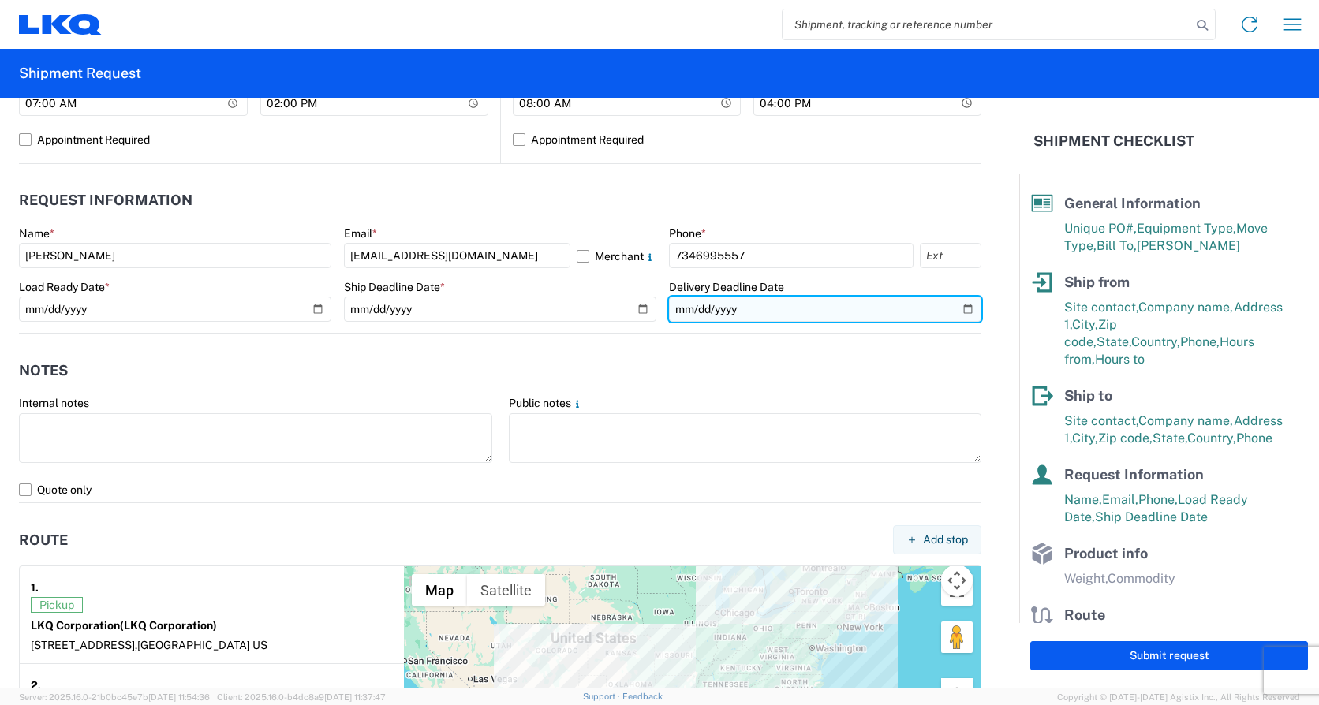
click at [957, 310] on input "date" at bounding box center [825, 309] width 312 height 25
click at [957, 308] on input "2025-08-21" at bounding box center [825, 309] width 312 height 25
type input "2025-08-22"
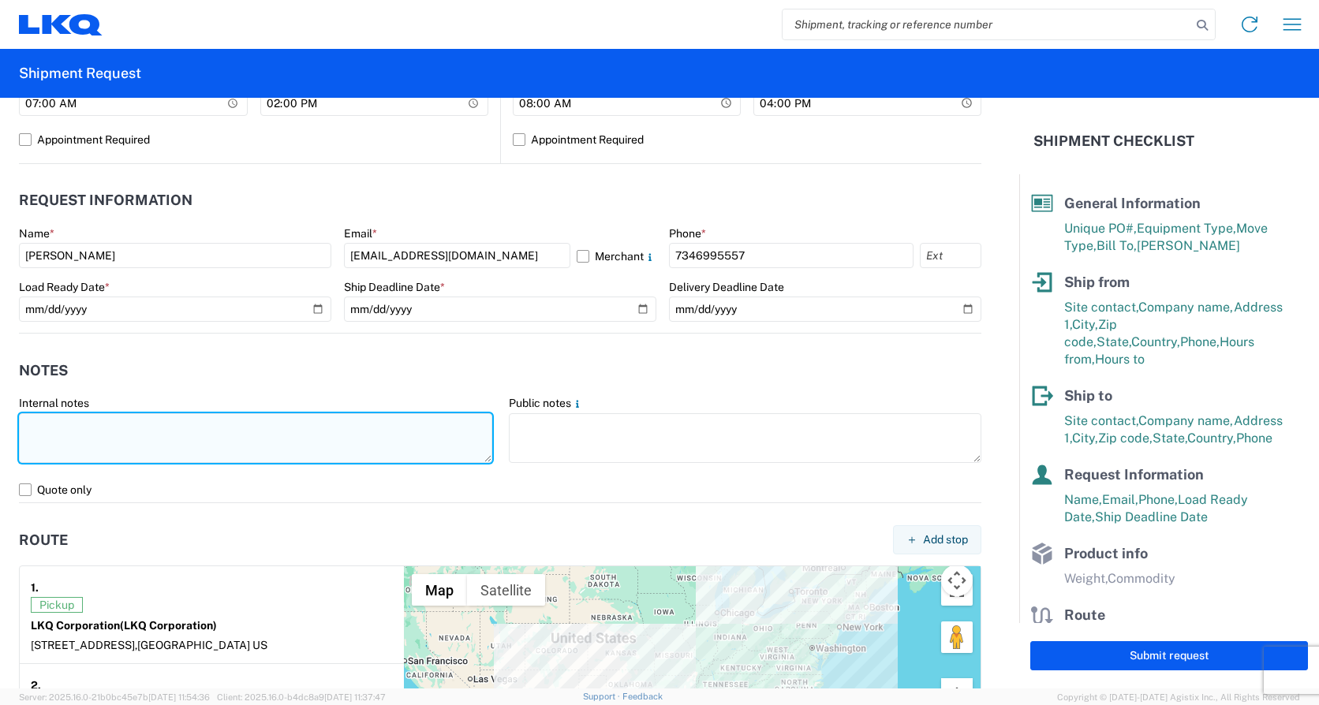
click at [112, 414] on textarea at bounding box center [255, 438] width 473 height 50
paste textarea "*CALL (734)-699-5557 WHEN ON SITE FOR PICKUP* *6+ RATCHET STRAPS* *NO DELIVERIE…"
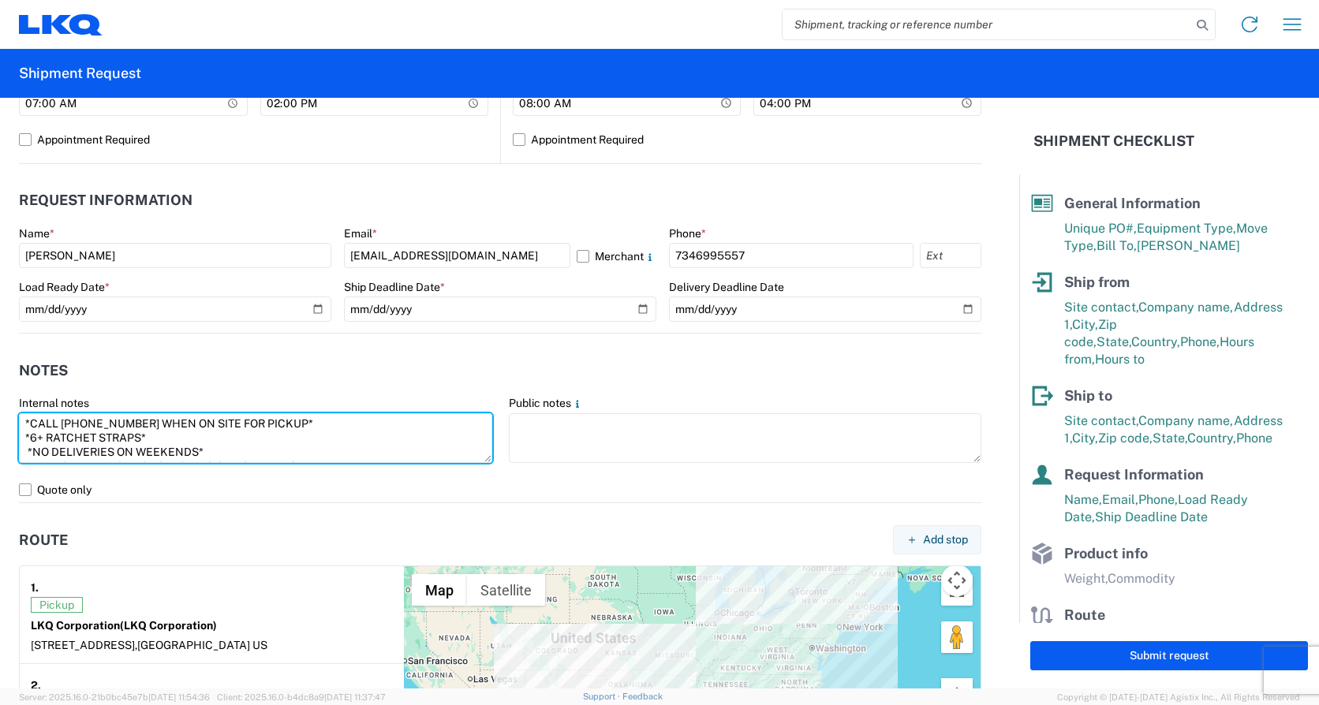
scroll to position [54, 0]
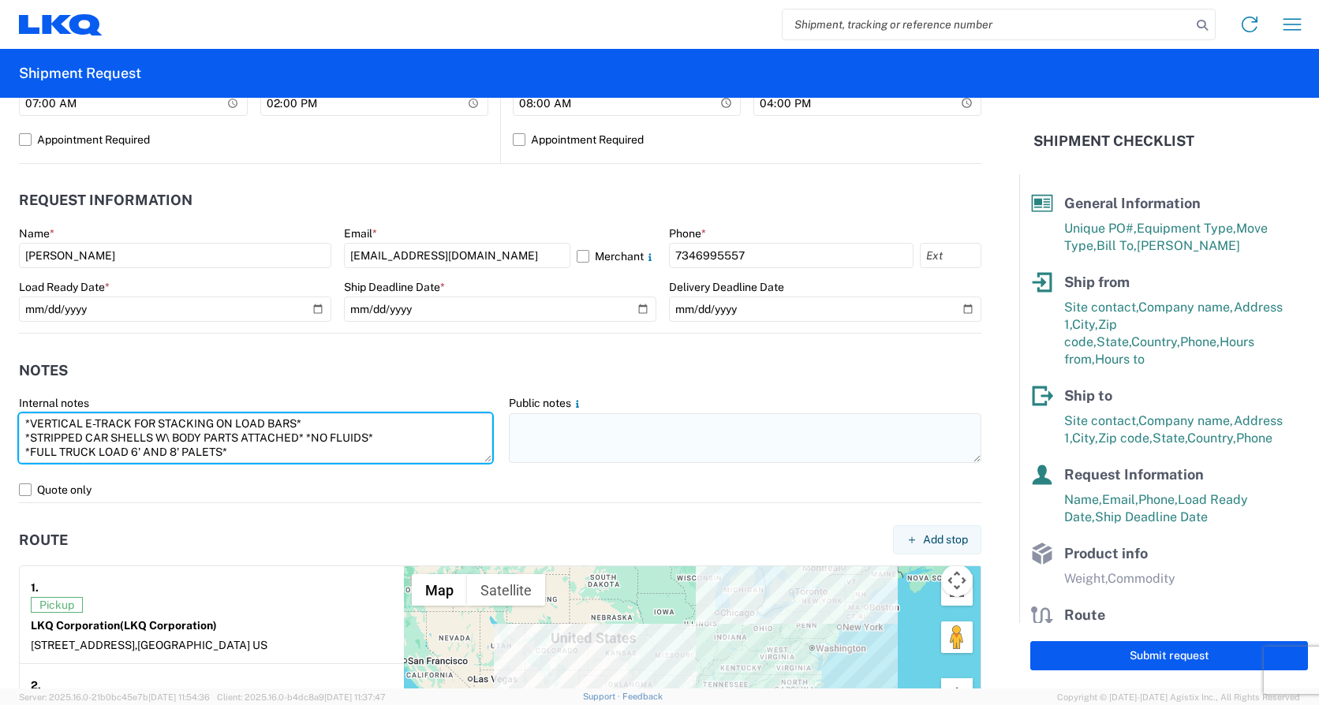
type textarea "*CALL (734)-699-5557 WHEN ON SITE FOR PICKUP* *6+ RATCHET STRAPS* *NO DELIVERIE…"
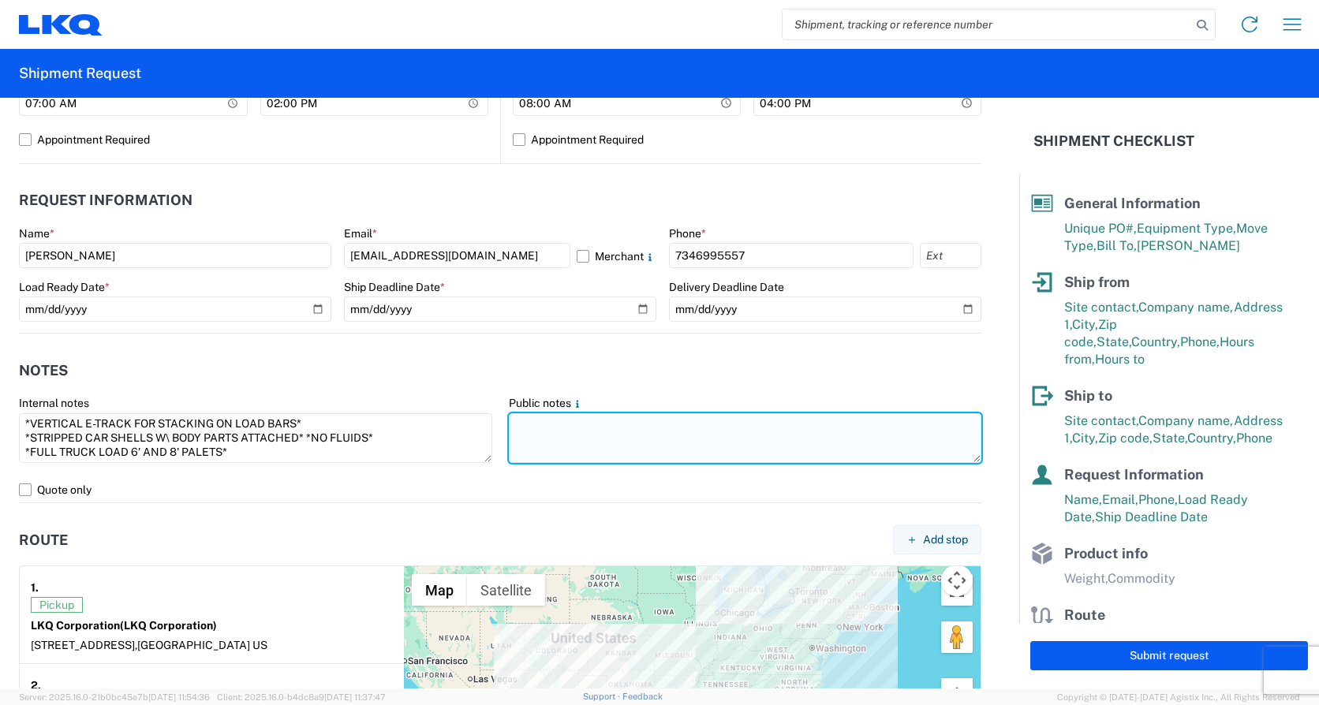
paste textarea "*CALL (734)-699-5557 WHEN ON SITE FOR PICKUP* *6+ RATCHET STRAPS* *NO DELIVERIE…"
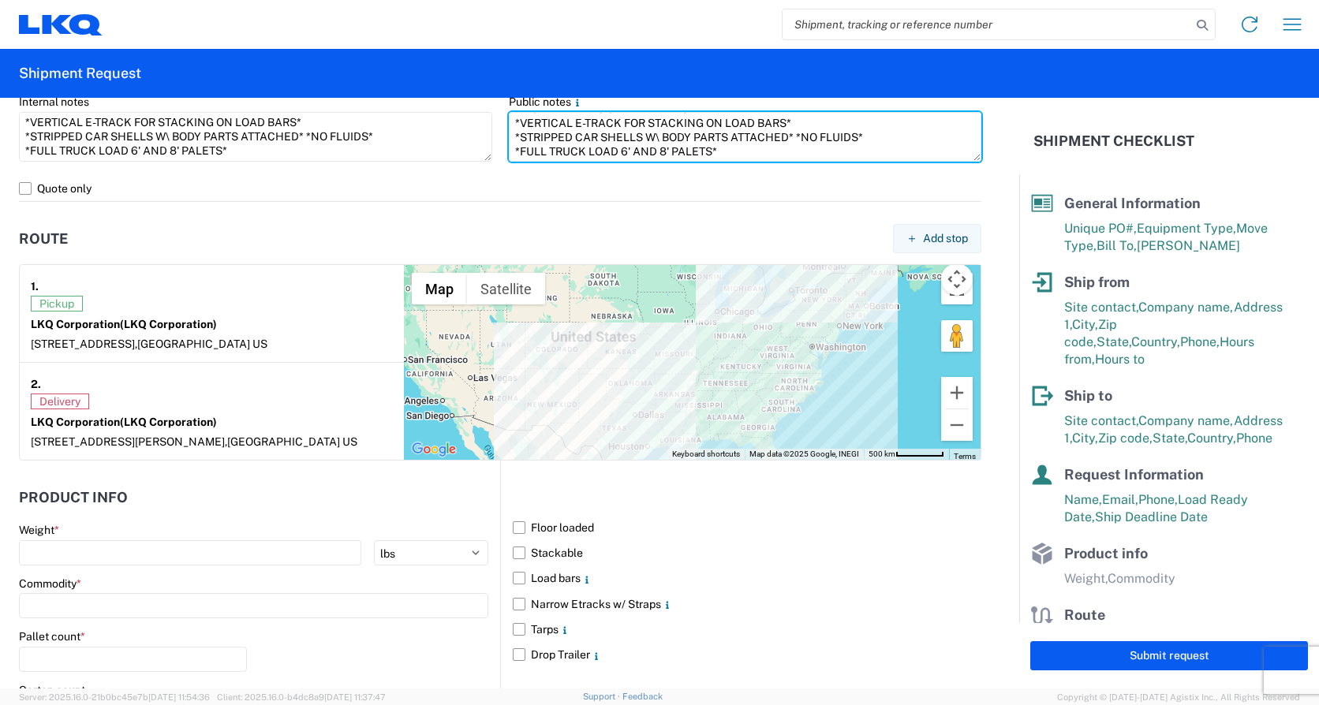
scroll to position [1262, 0]
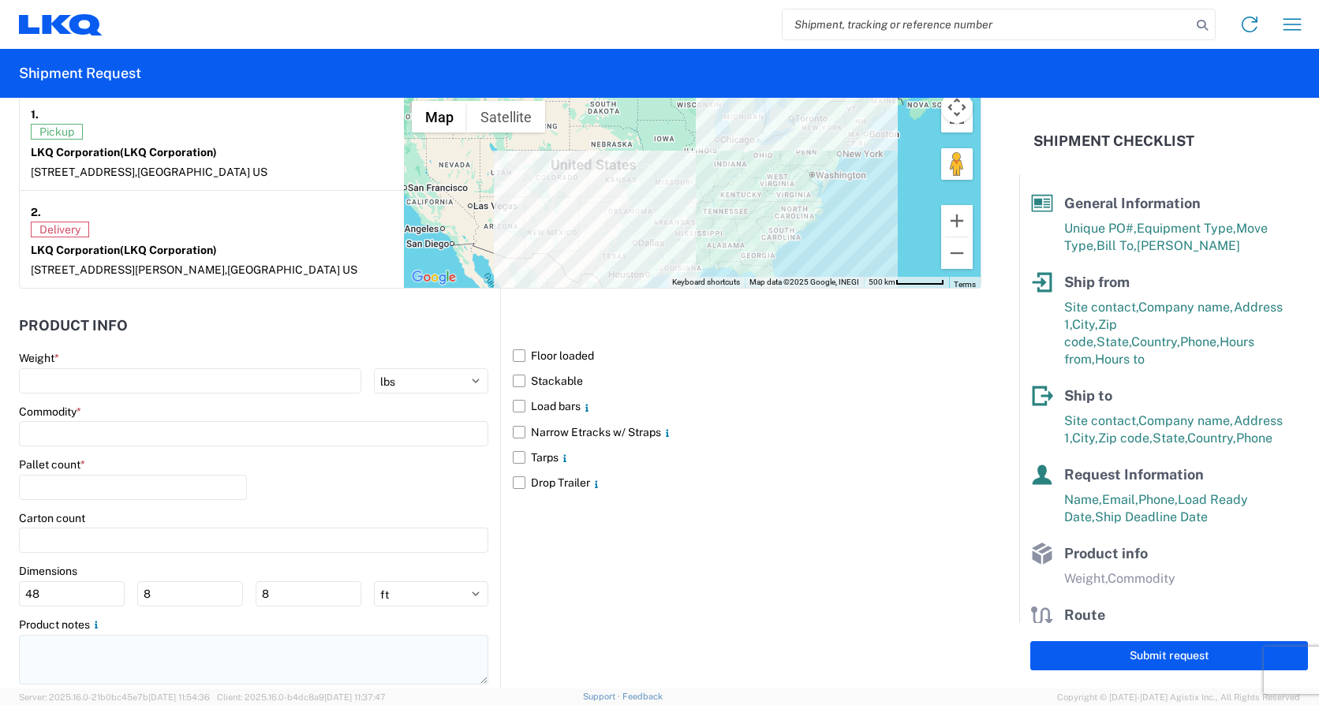
type textarea "*CALL (734)-699-5557 WHEN ON SITE FOR PICKUP* *6+ RATCHET STRAPS* *NO DELIVERIE…"
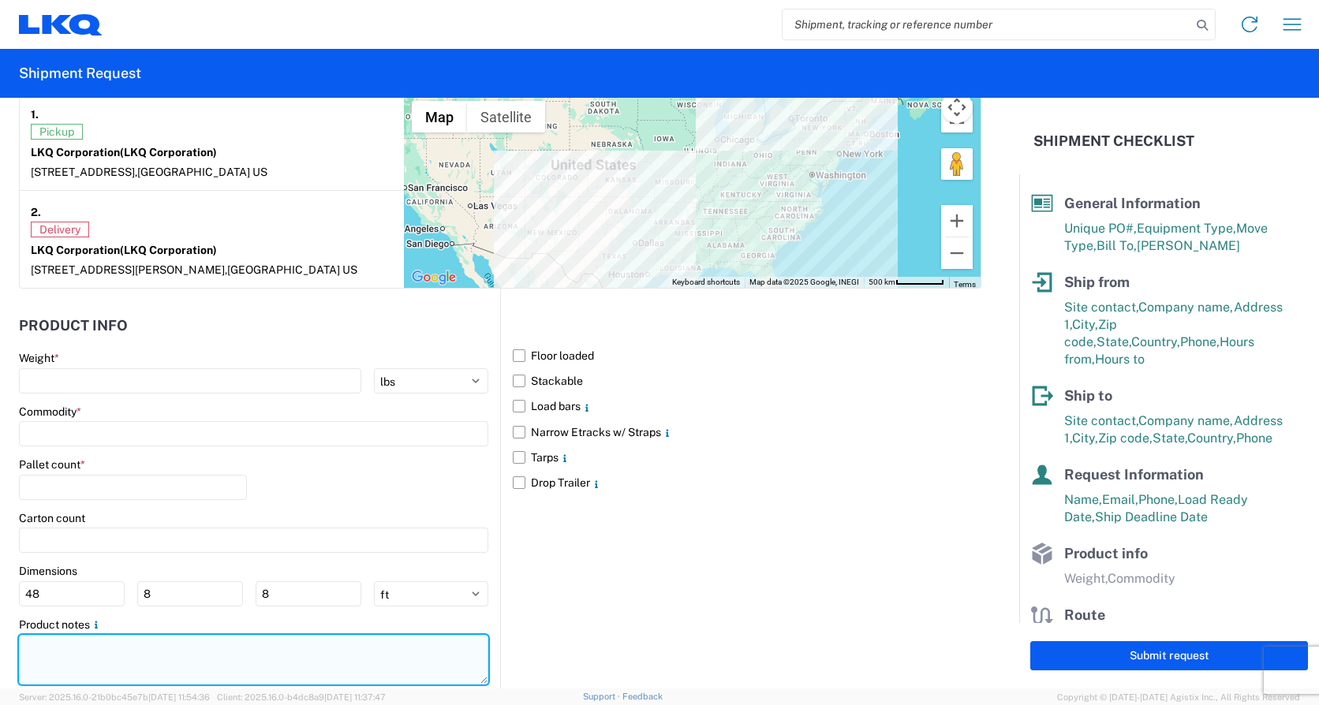
click at [88, 650] on textarea at bounding box center [253, 660] width 469 height 50
paste textarea "*CALL (734)-699-5557 WHEN ON SITE FOR PICKUP* *6+ RATCHET STRAPS* *NO DELIVERIE…"
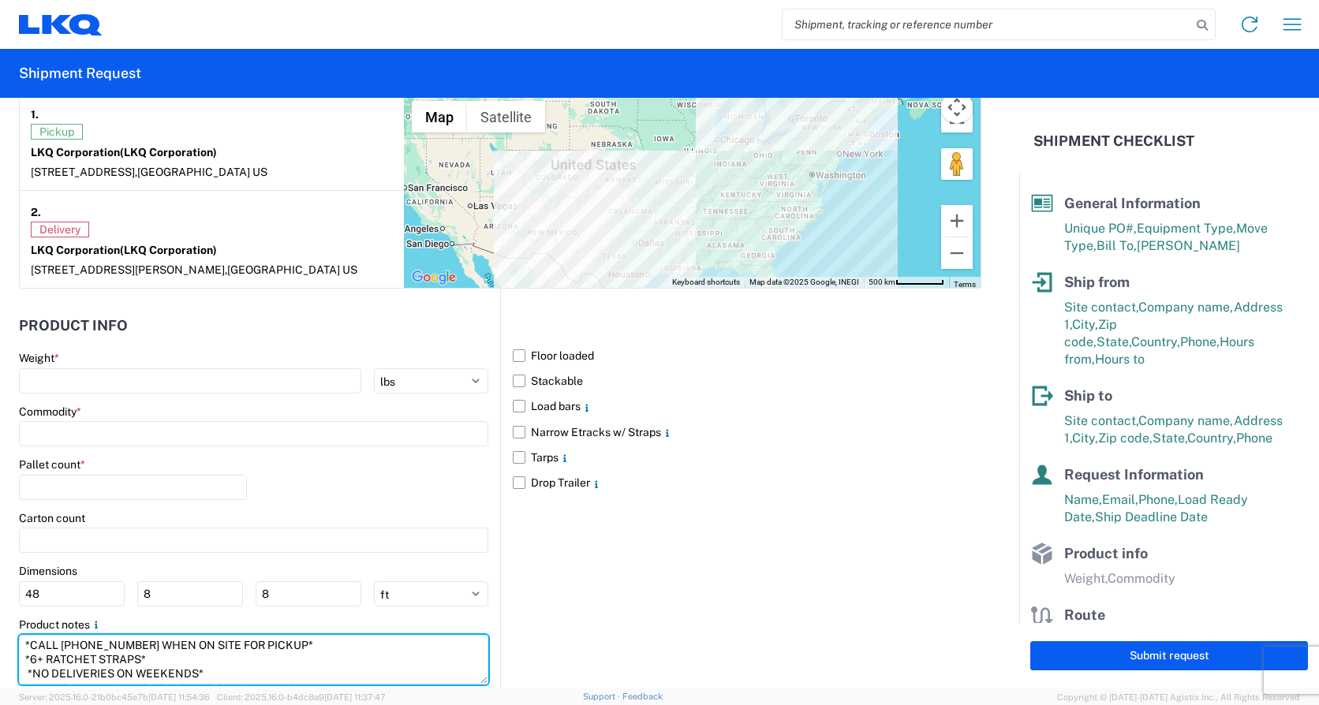
scroll to position [54, 0]
type textarea "*CALL (734)-699-5557 WHEN ON SITE FOR PICKUP* *6+ RATCHET STRAPS* *NO DELIVERIE…"
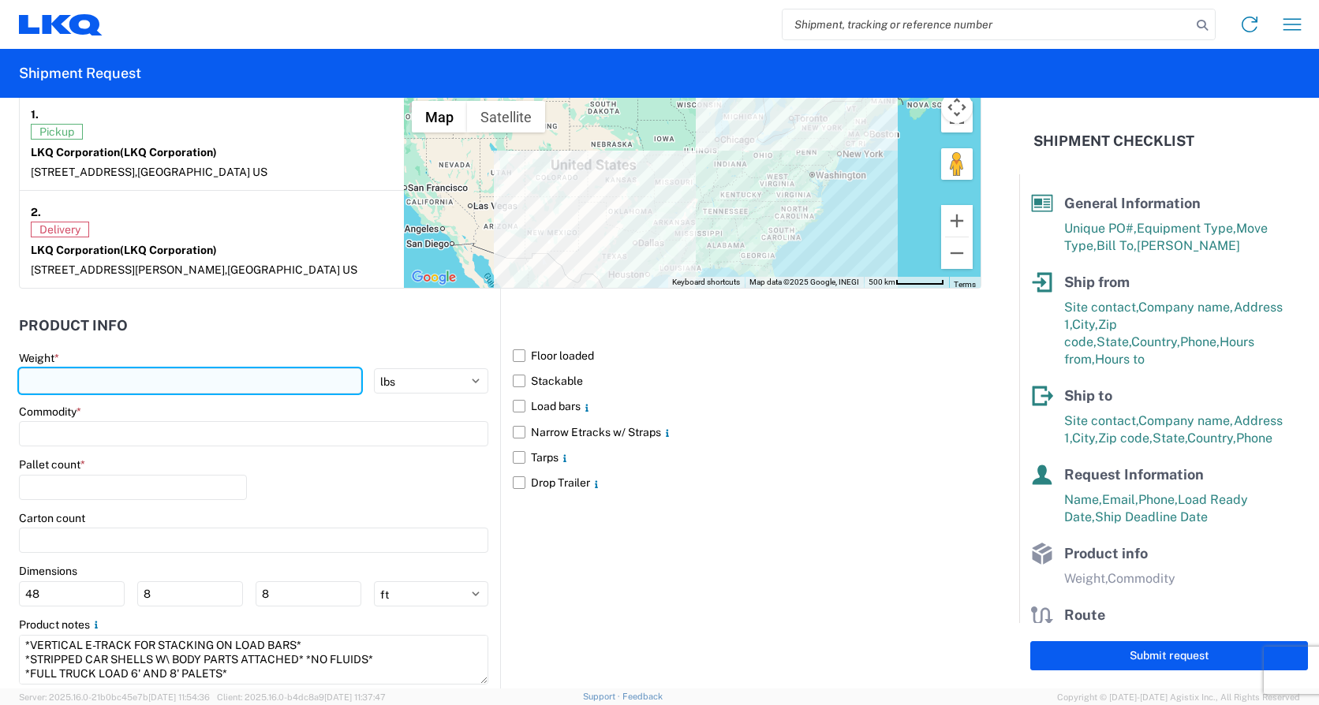
click at [91, 375] on input "number" at bounding box center [190, 380] width 342 height 25
type input "20000"
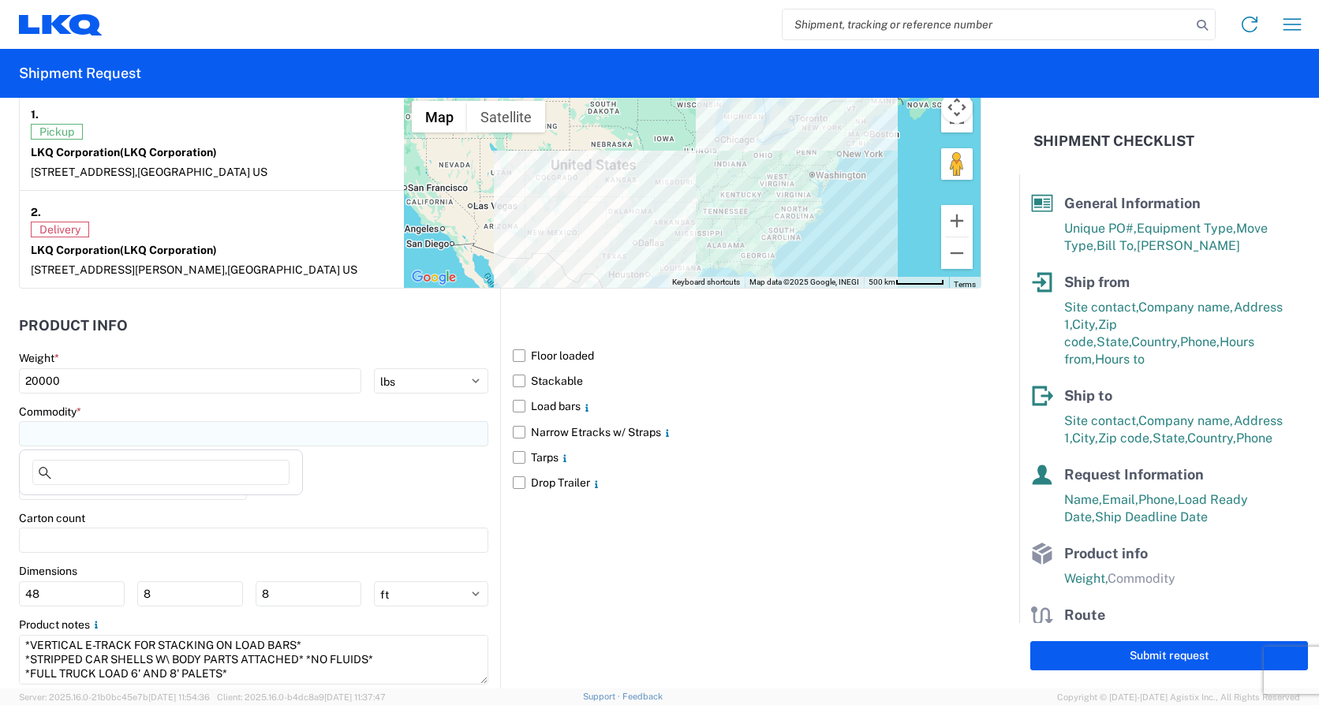
click at [106, 439] on input at bounding box center [253, 433] width 469 height 25
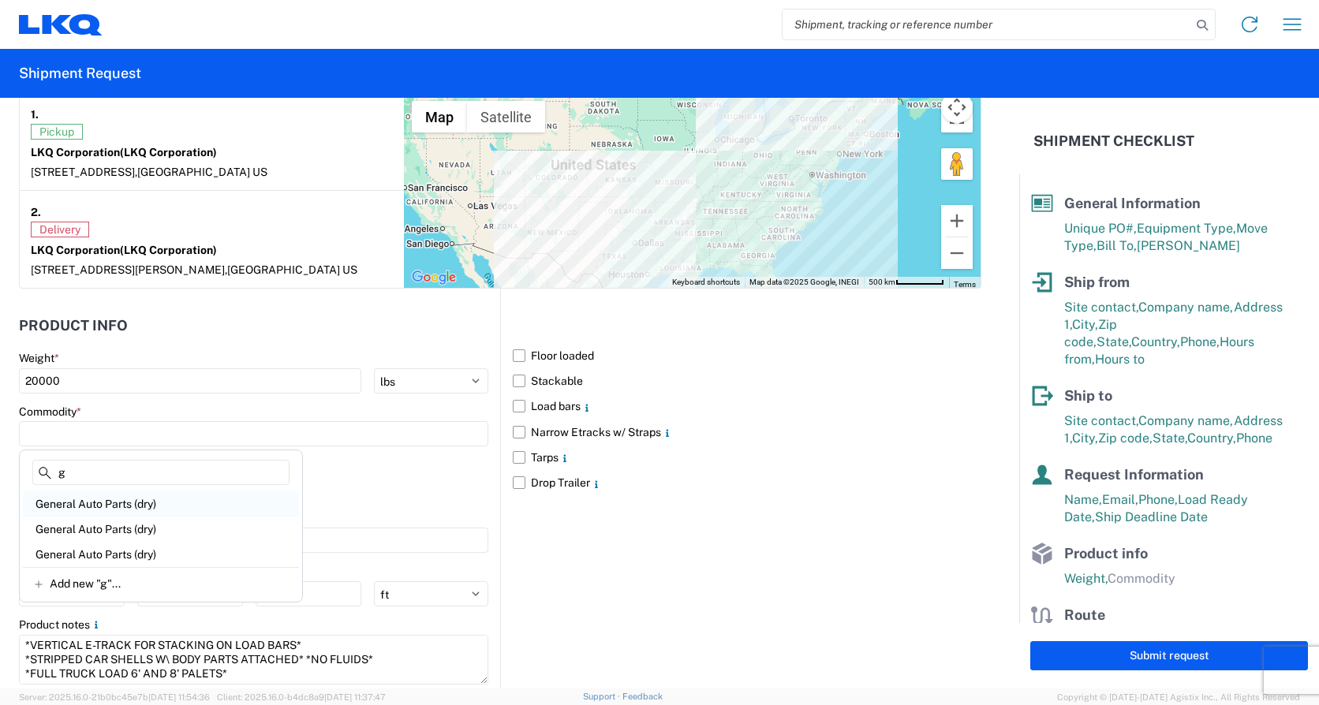
type input "g"
click at [98, 506] on div "General Auto Parts (dry)" at bounding box center [161, 503] width 276 height 25
type input "General Auto Parts (dry)"
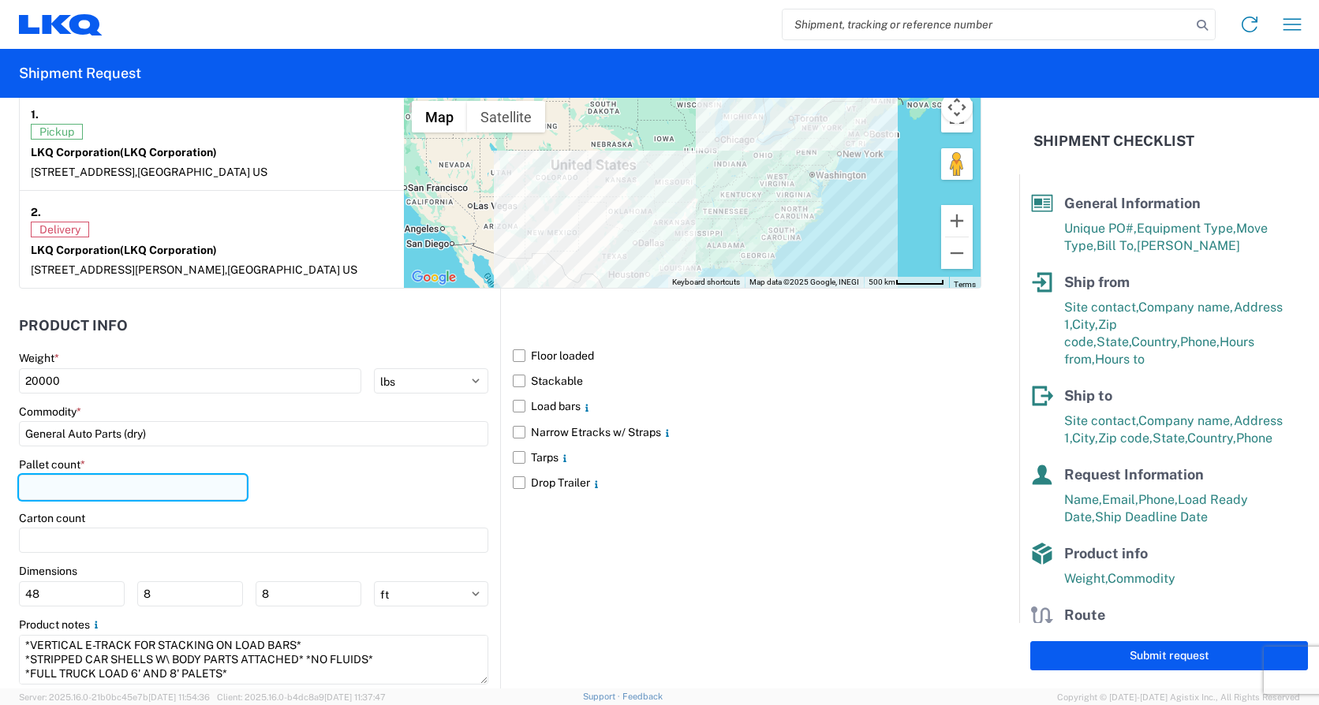
click at [95, 487] on input "number" at bounding box center [133, 487] width 228 height 25
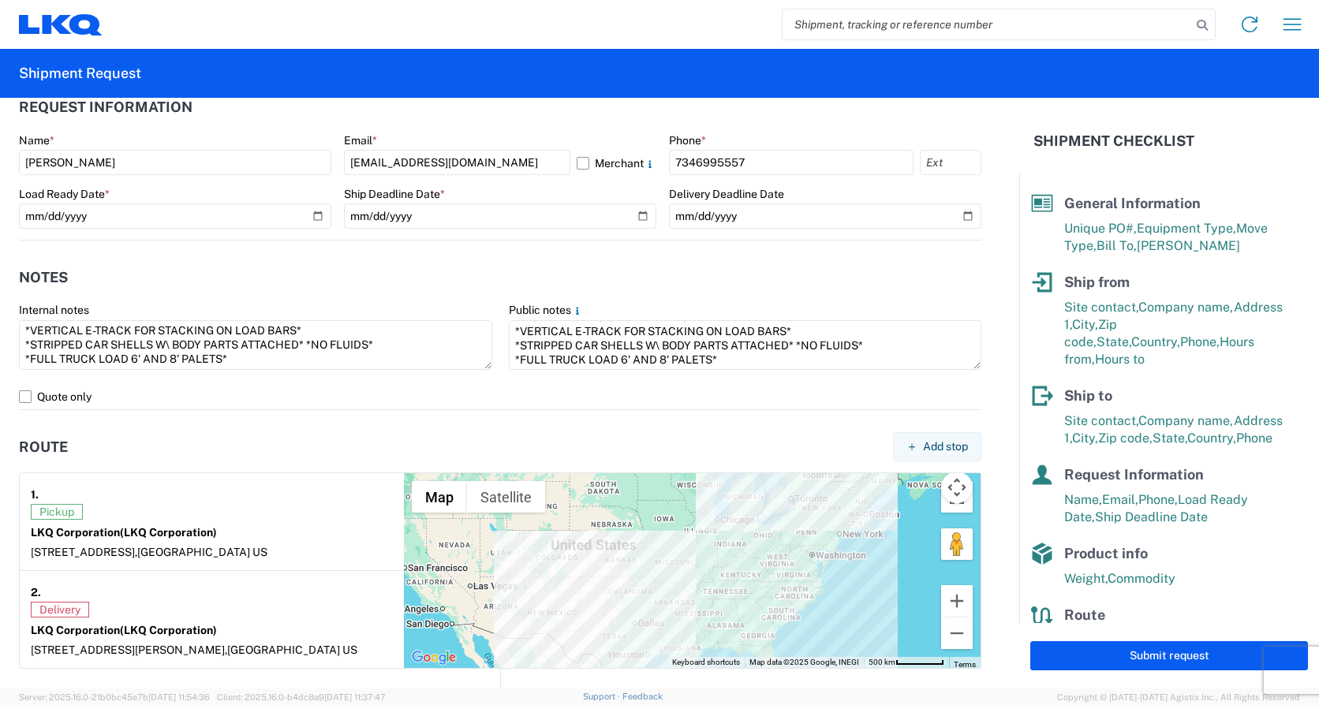
scroll to position [867, 0]
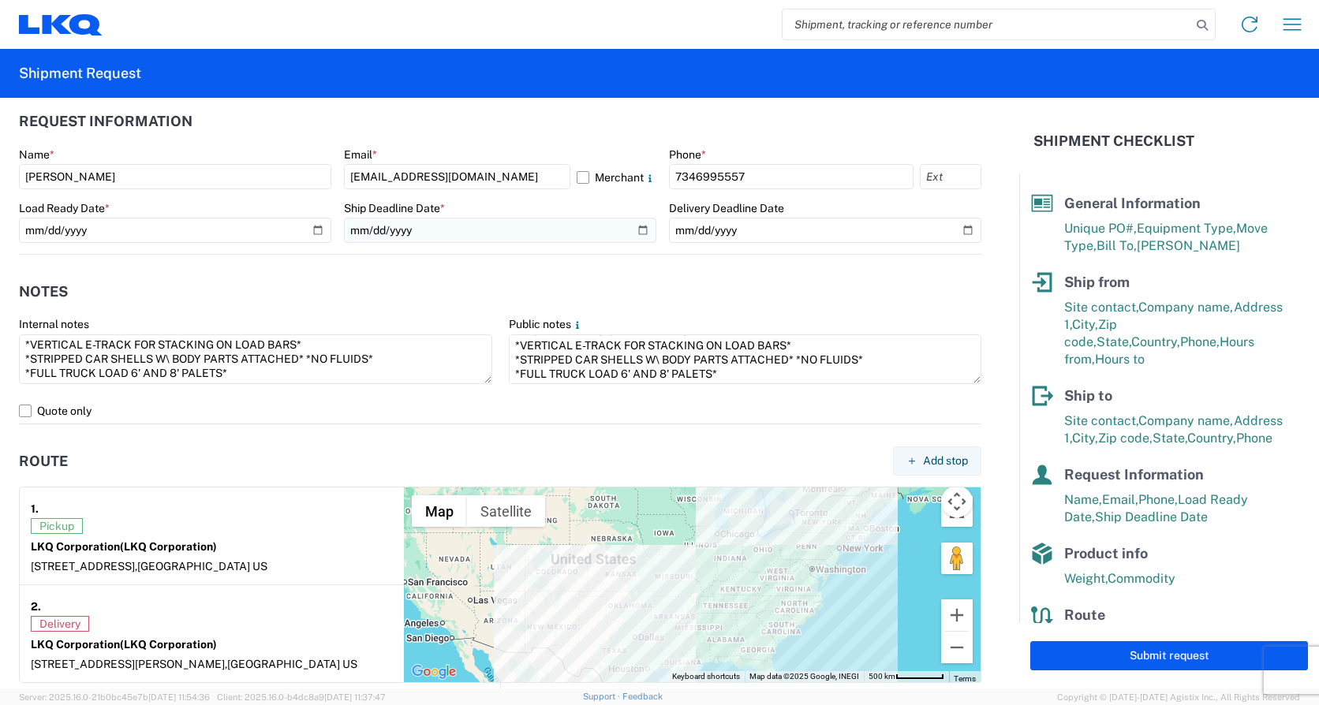
type input "9"
click at [636, 229] on input "2025-08-21" at bounding box center [500, 230] width 312 height 25
type input "2025-08-19"
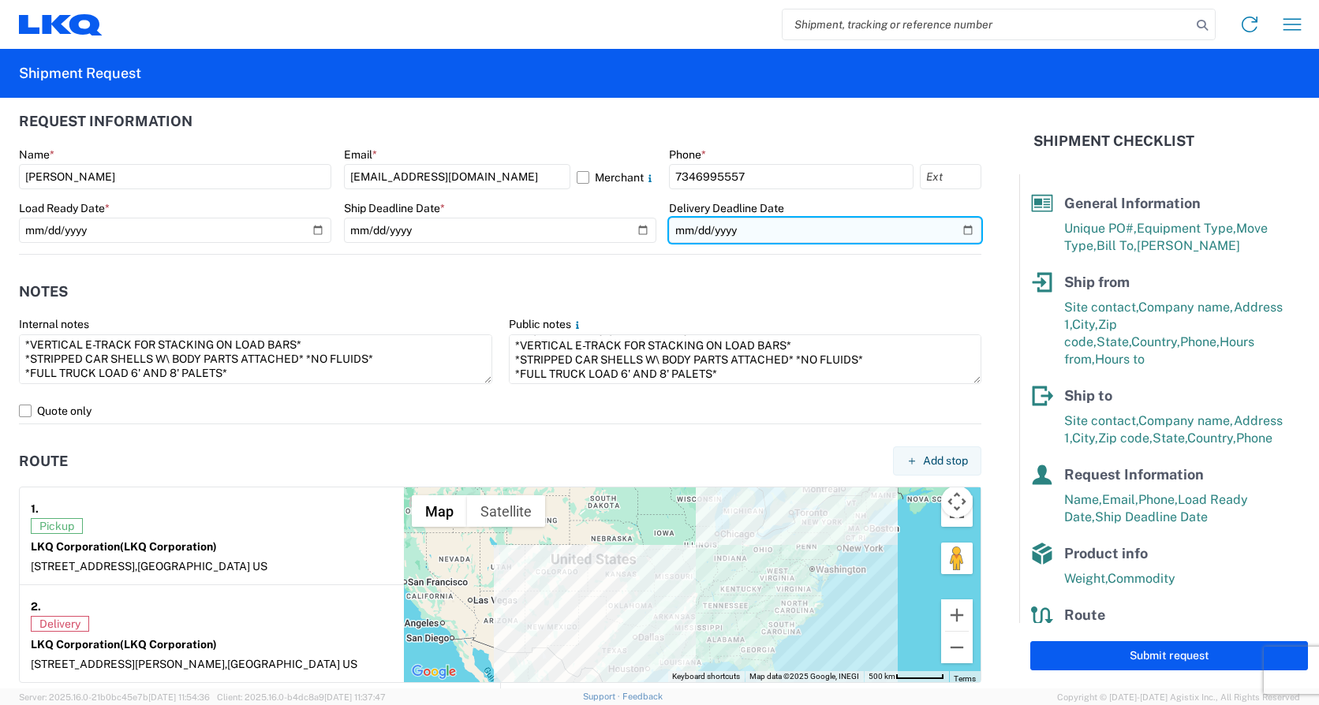
click at [954, 230] on input "2025-08-22" at bounding box center [825, 230] width 312 height 25
type input "2025-08-21"
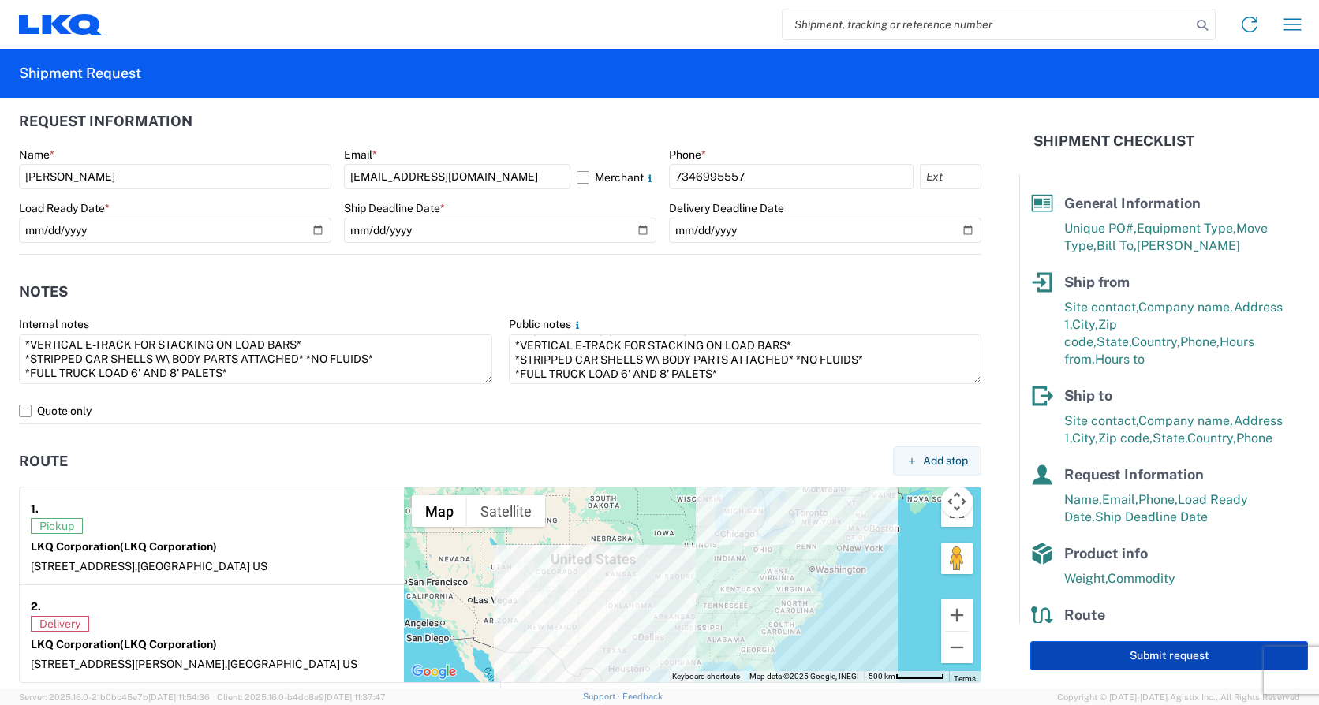
click at [1154, 653] on button "Submit request" at bounding box center [1169, 655] width 278 height 29
select select "US"
